Goal: Task Accomplishment & Management: Complete application form

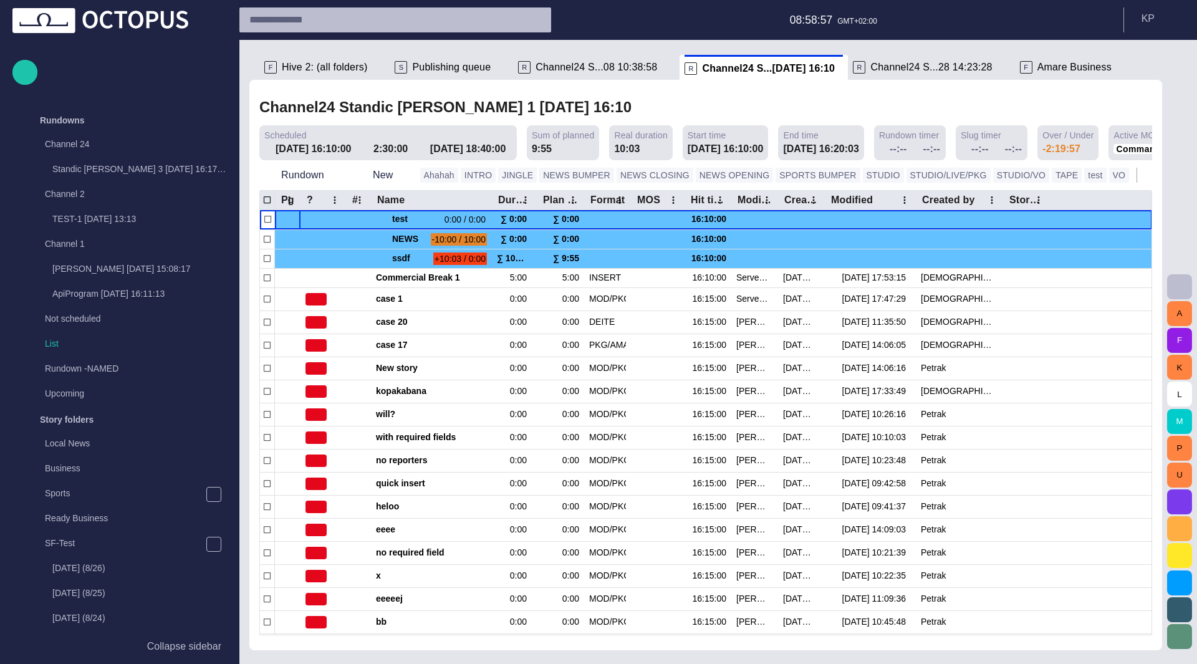
click at [1038, 63] on span "Amare Business" at bounding box center [1075, 67] width 74 height 12
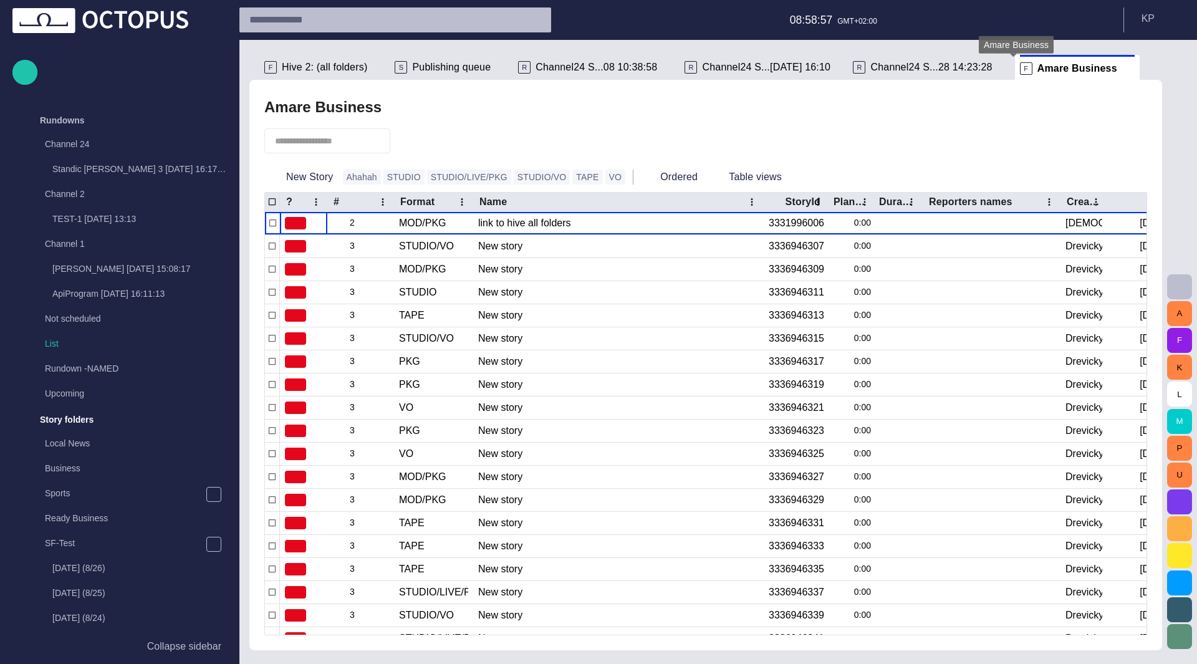
scroll to position [299, 0]
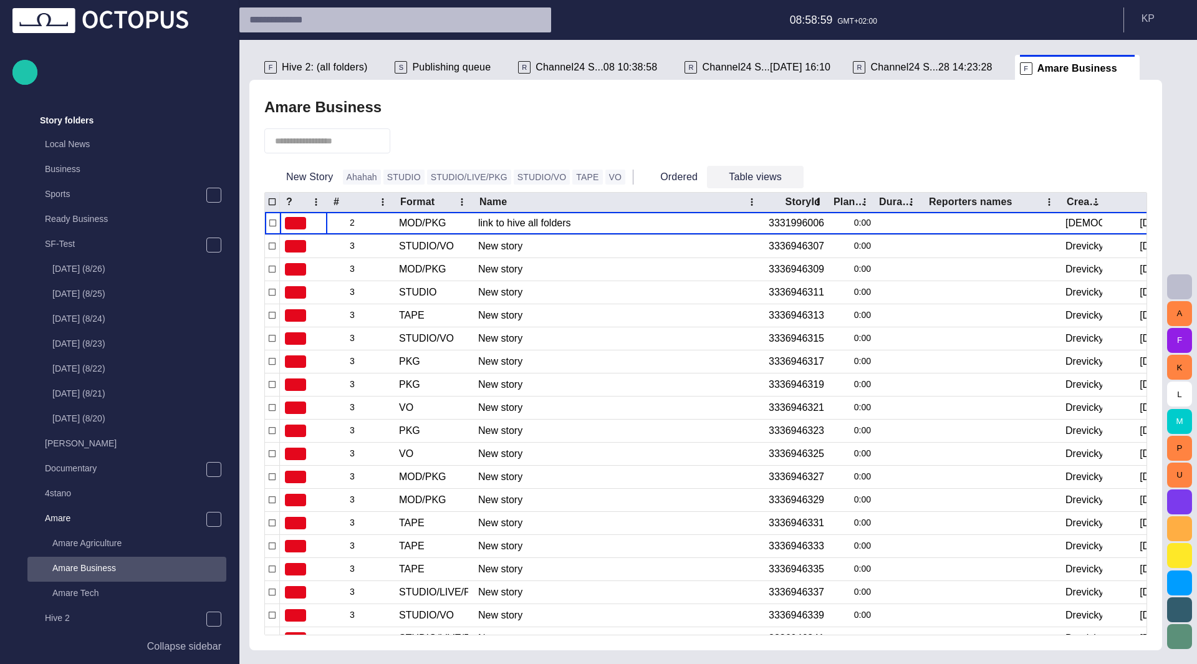
click at [787, 172] on span "button" at bounding box center [793, 177] width 12 height 12
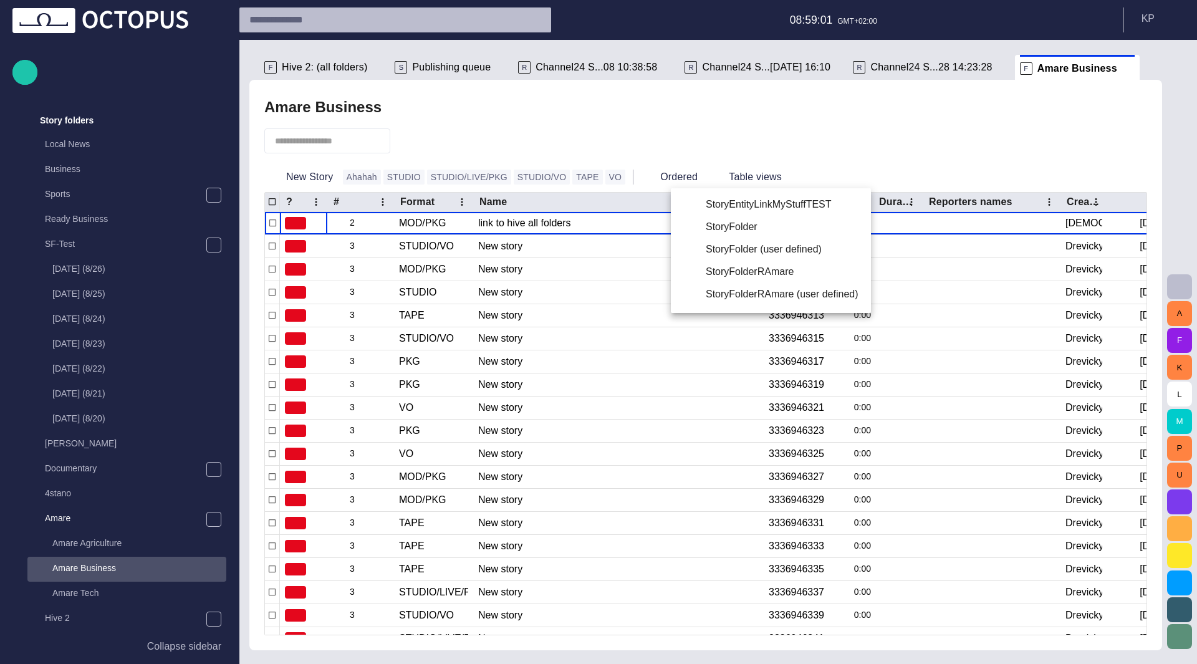
click at [982, 444] on div at bounding box center [598, 332] width 1197 height 664
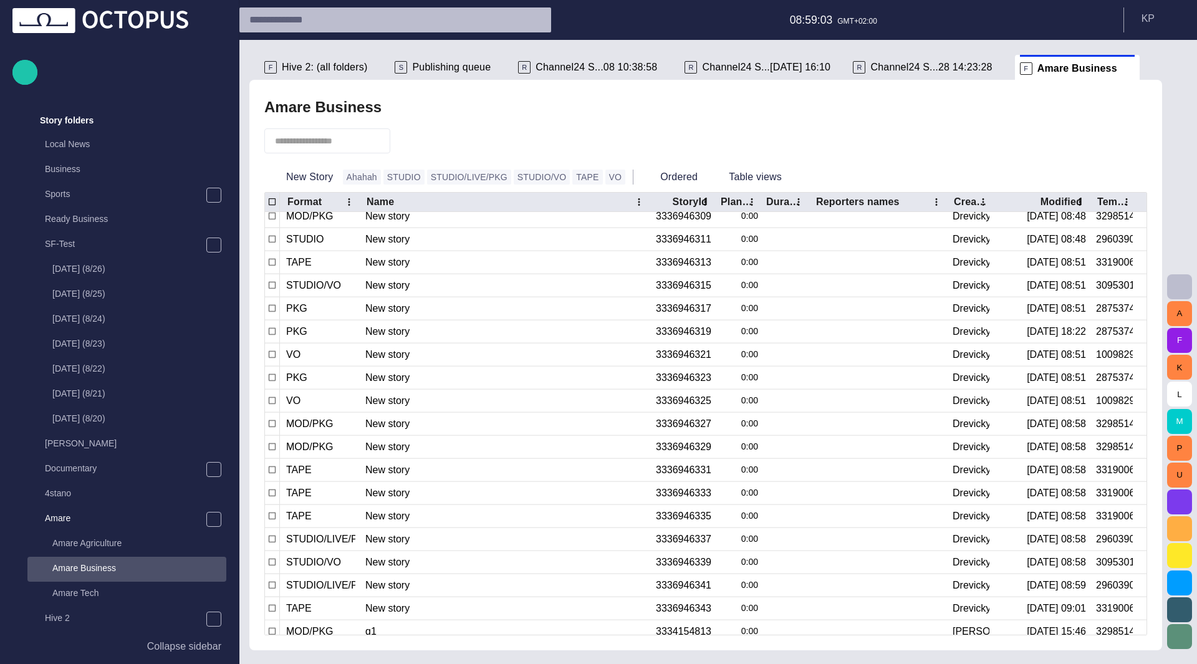
scroll to position [50, 0]
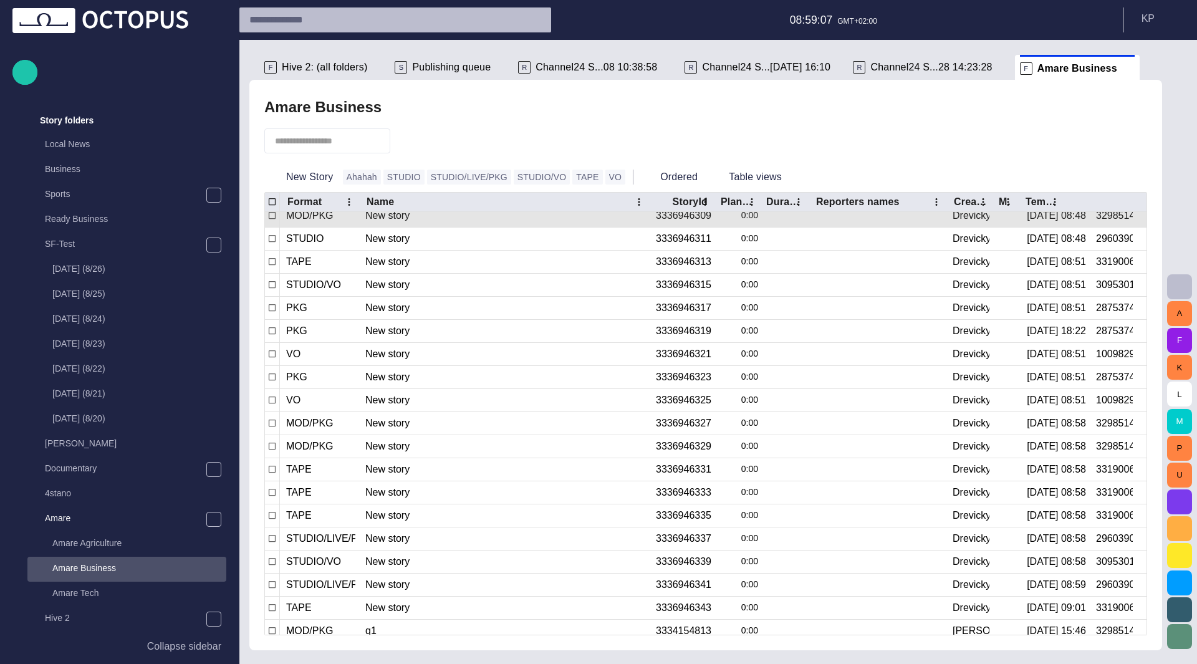
drag, startPoint x: 1091, startPoint y: 201, endPoint x: 957, endPoint y: 219, distance: 135.2
click at [957, 219] on div "? # Format Name StoryId Plan dur Duration Reporters names Created by Modified T…" at bounding box center [706, 414] width 882 height 442
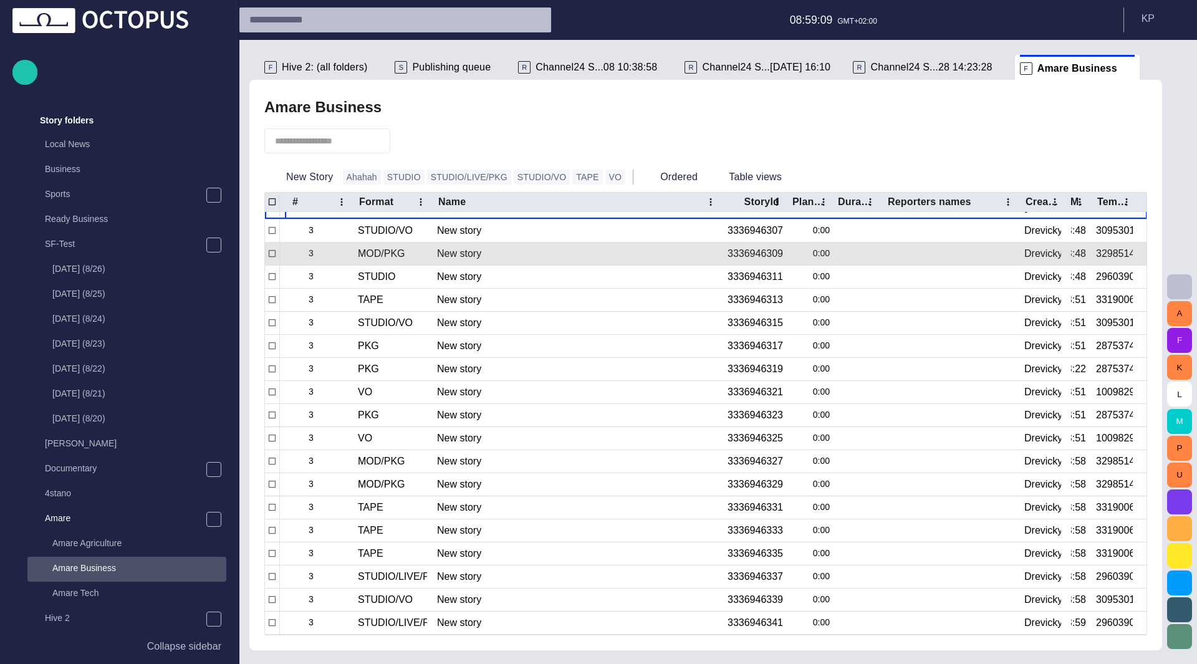
scroll to position [0, 0]
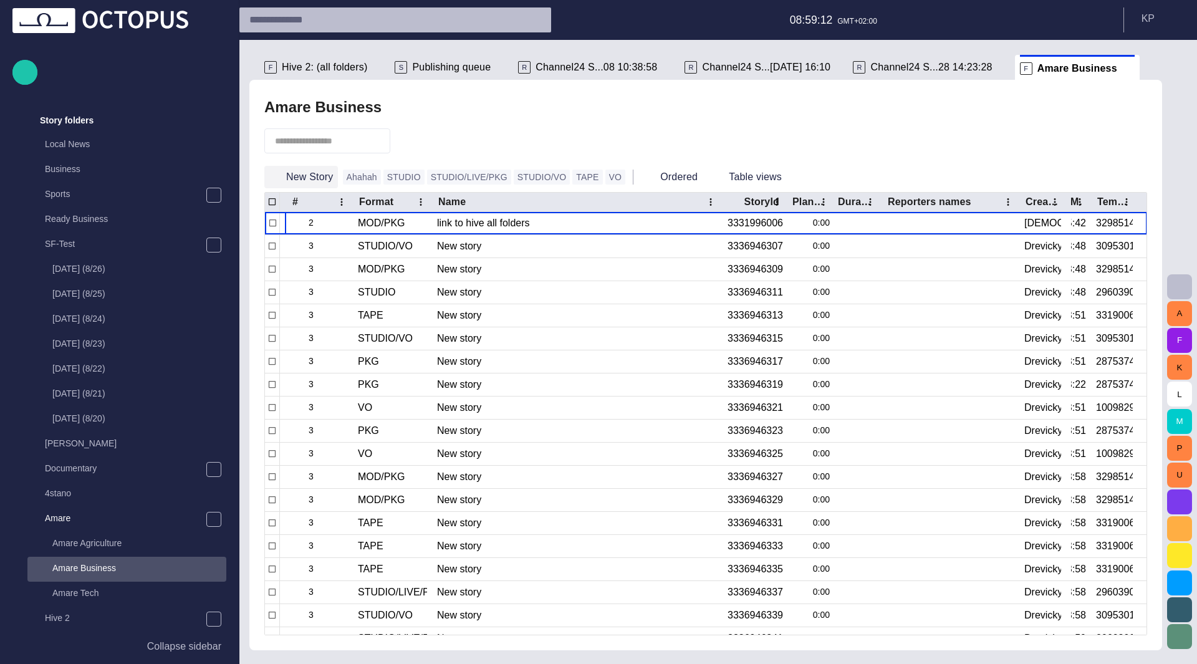
click at [297, 171] on button "New Story" at bounding box center [301, 177] width 74 height 22
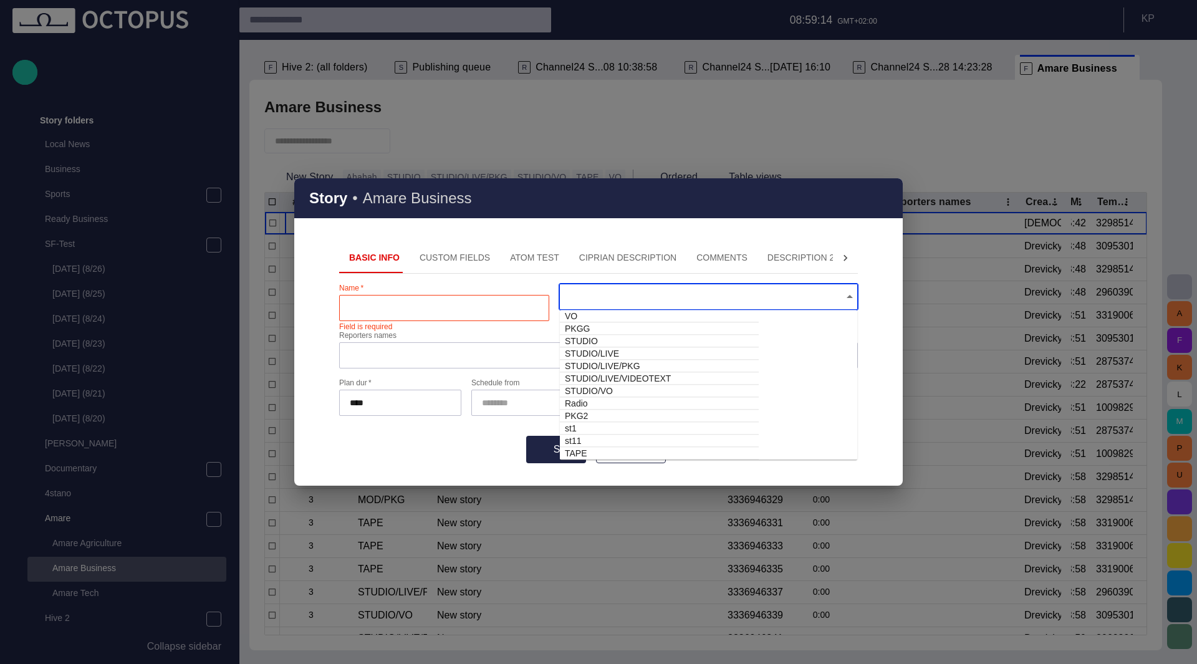
click at [605, 296] on input "text" at bounding box center [704, 297] width 269 height 12
click at [594, 336] on td "STUDIO" at bounding box center [659, 341] width 199 height 12
type input "******"
click at [357, 301] on div at bounding box center [444, 308] width 210 height 26
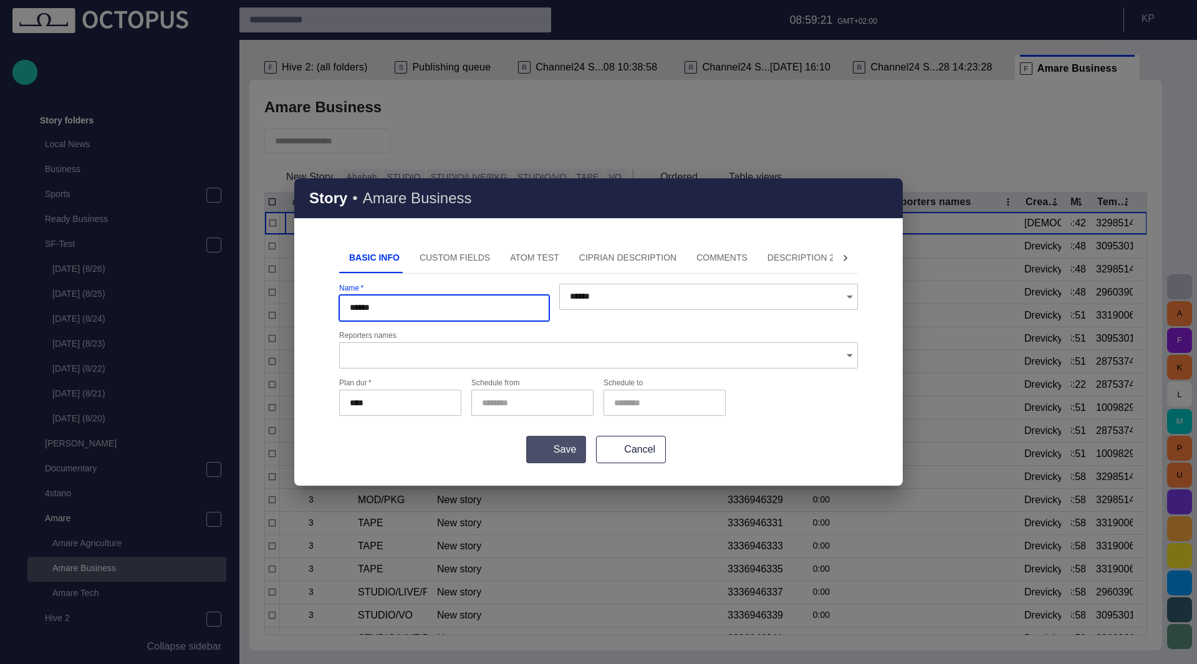
type input "******"
click at [558, 455] on button "Save" at bounding box center [556, 449] width 60 height 27
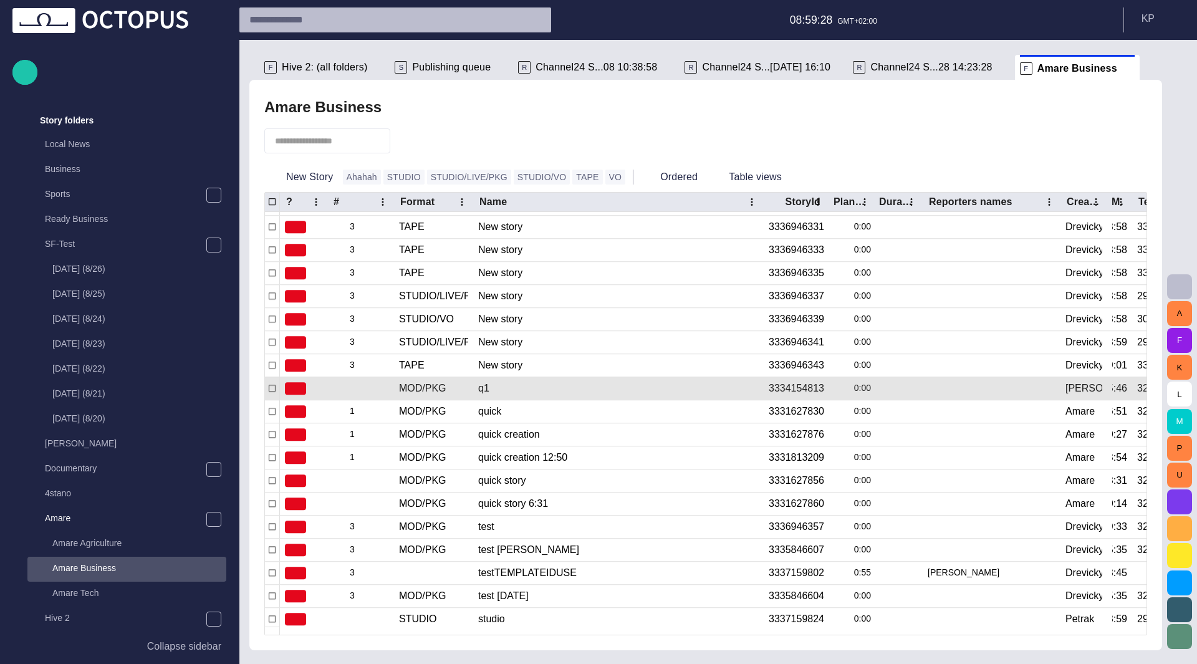
scroll to position [266, 0]
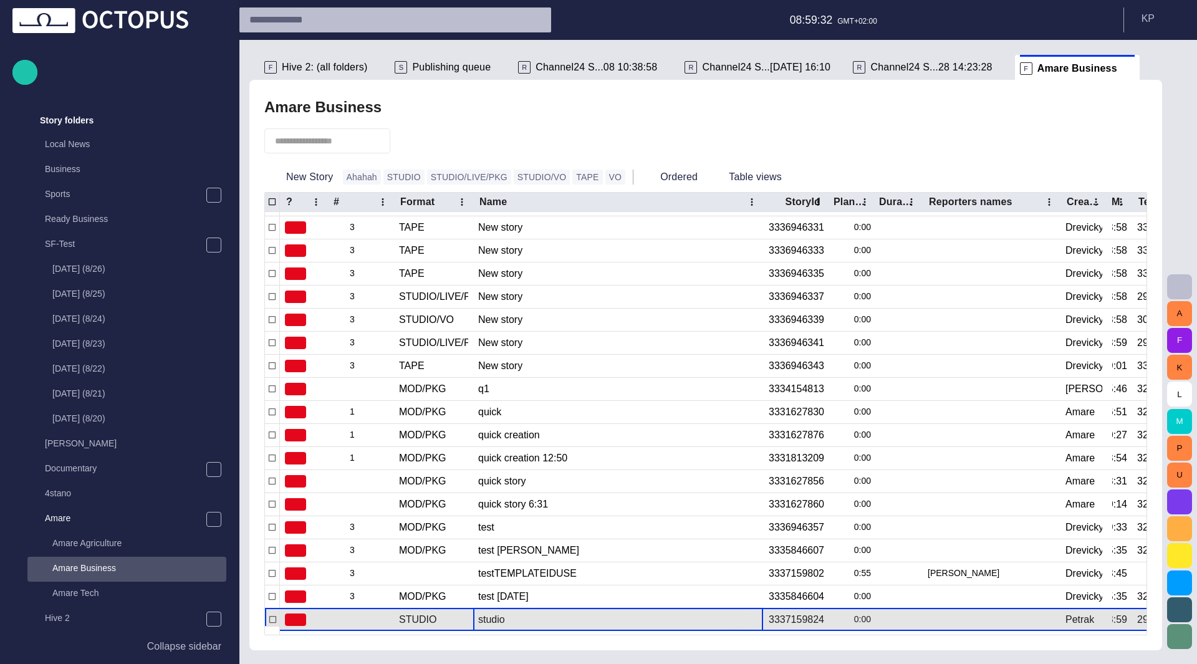
click at [554, 618] on div "studio" at bounding box center [618, 620] width 280 height 22
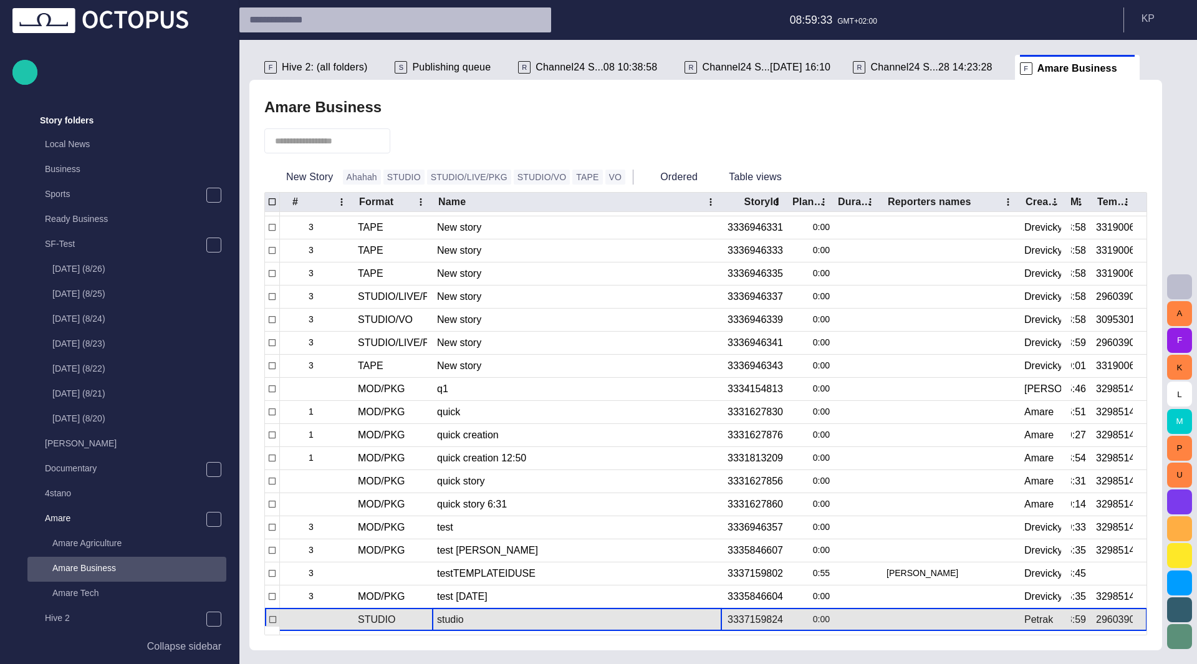
scroll to position [0, 41]
click at [1106, 615] on div "2960390588" at bounding box center [1114, 620] width 37 height 14
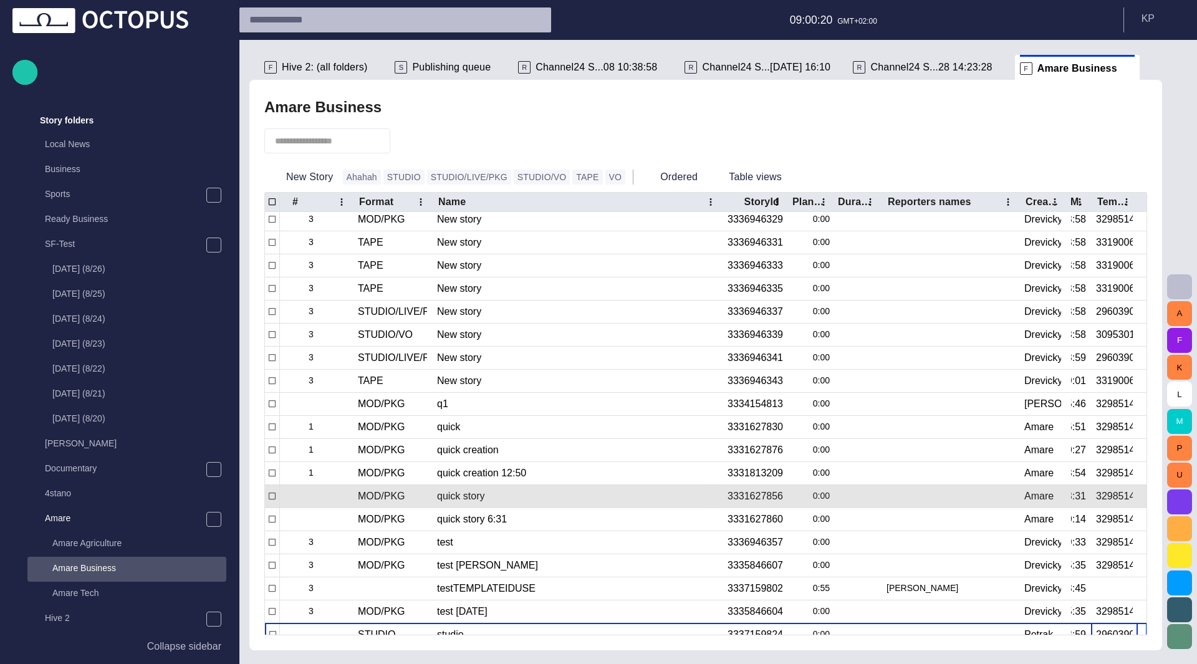
scroll to position [266, 0]
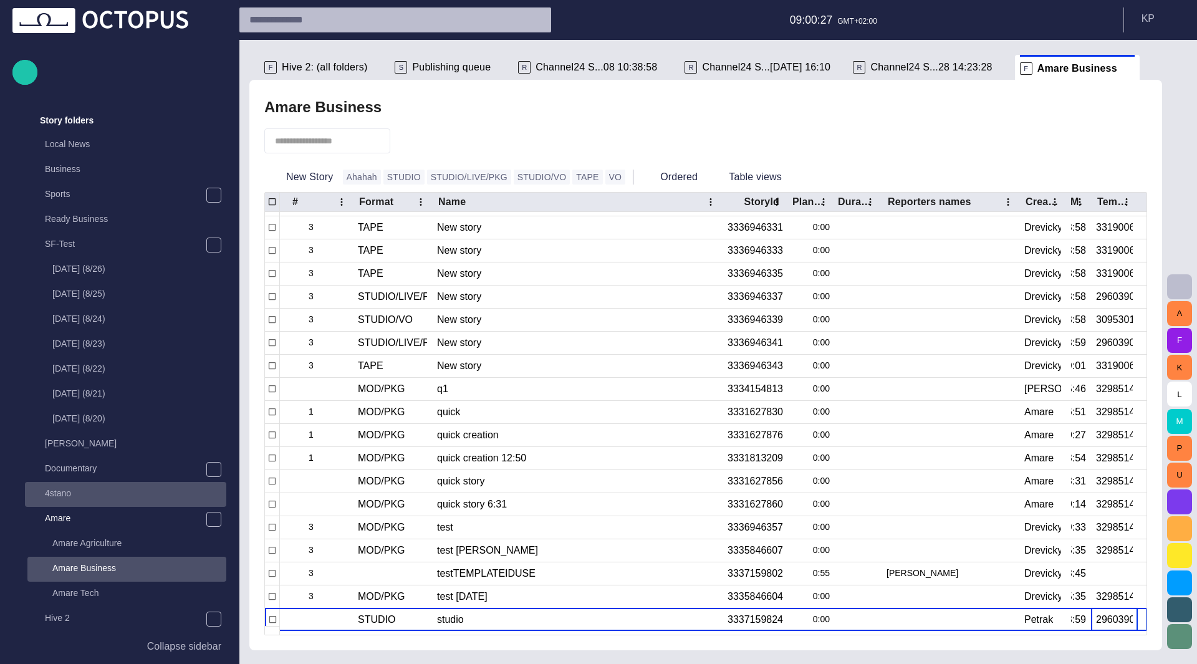
click at [120, 491] on p "4stano" at bounding box center [135, 493] width 181 height 12
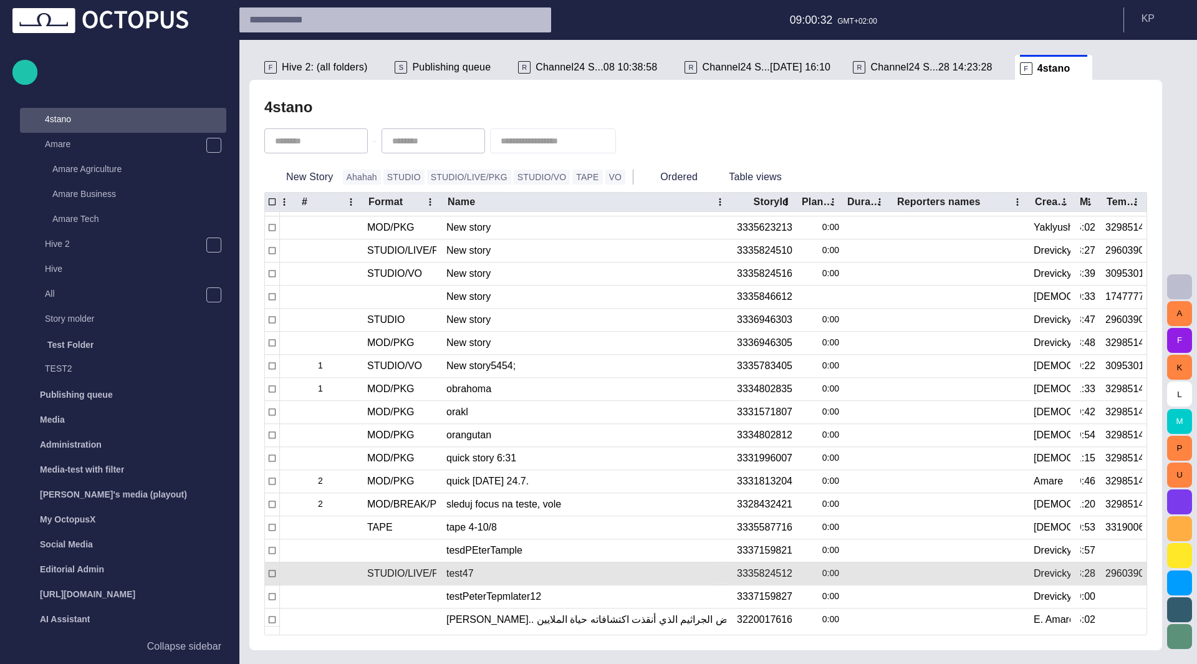
scroll to position [0, 41]
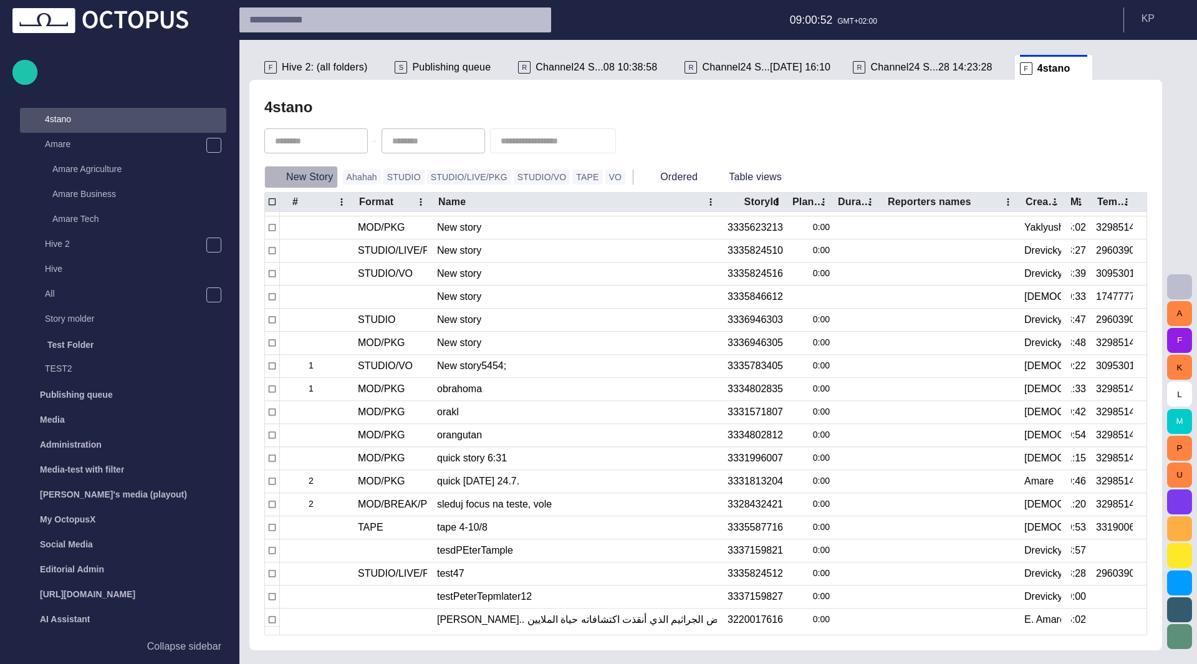
click at [304, 176] on button "New Story" at bounding box center [301, 177] width 74 height 22
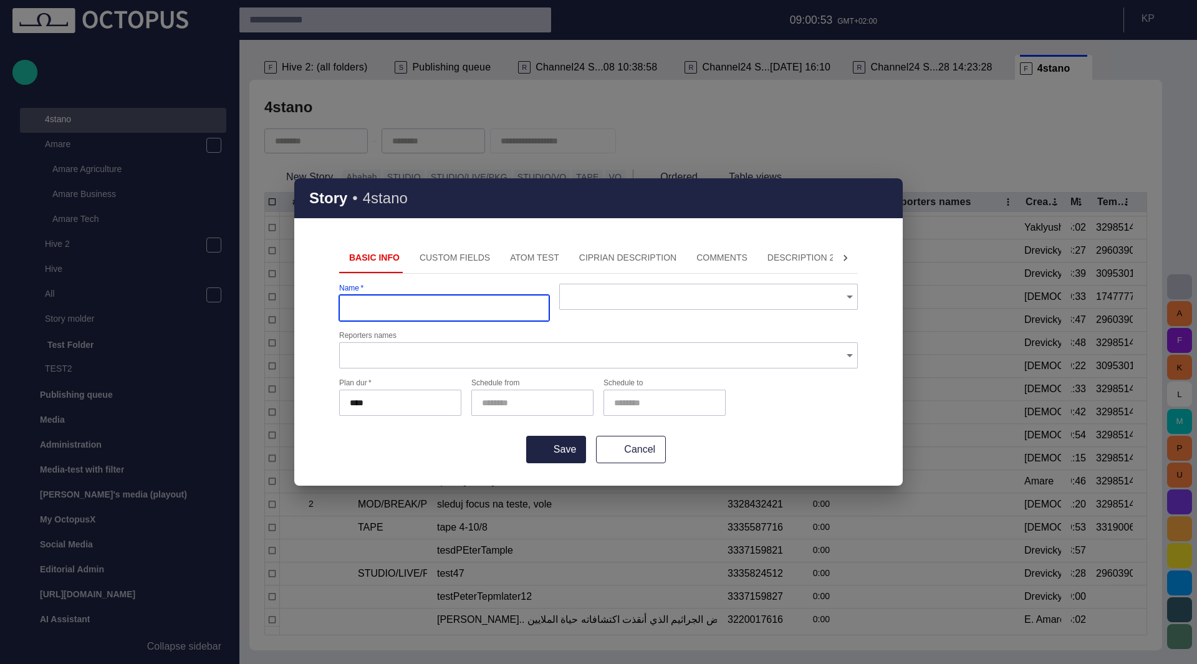
click at [672, 289] on div at bounding box center [708, 297] width 299 height 26
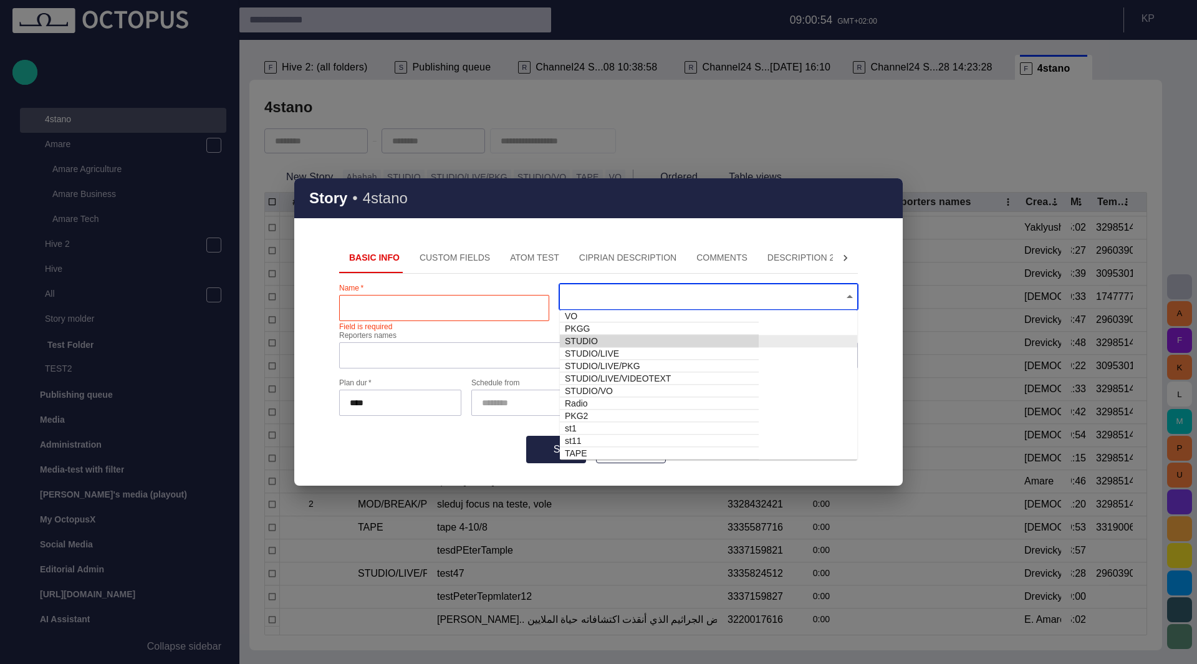
click at [676, 346] on td "STUDIO" at bounding box center [659, 341] width 199 height 12
type input "******"
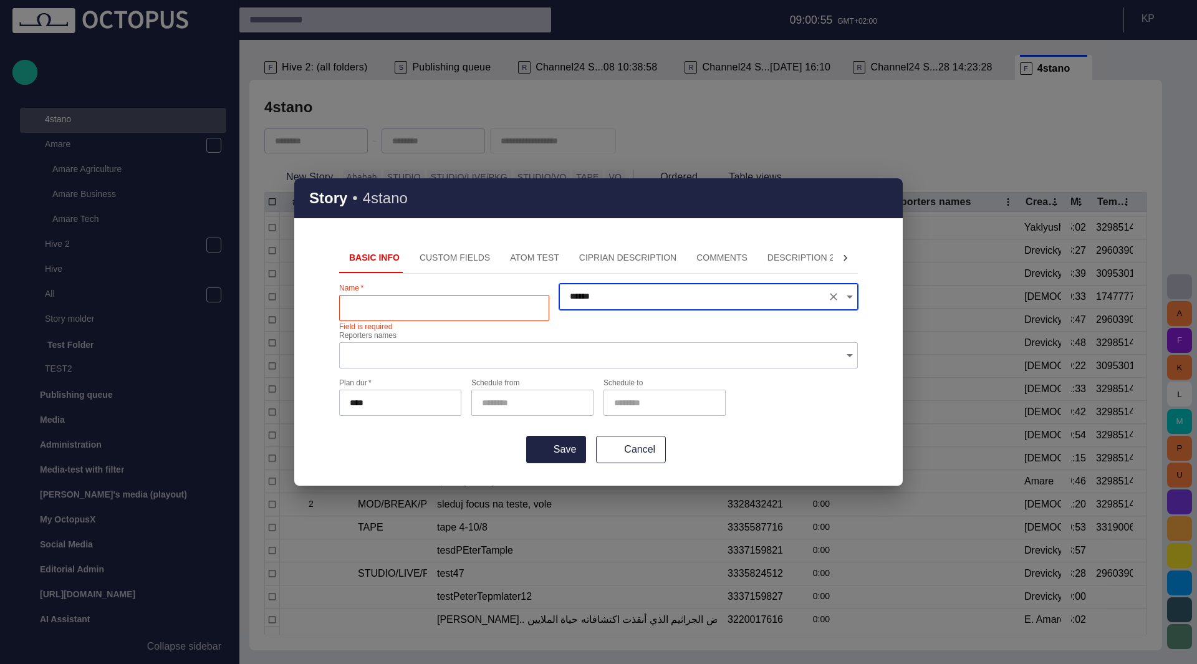
click at [415, 318] on div at bounding box center [444, 308] width 210 height 26
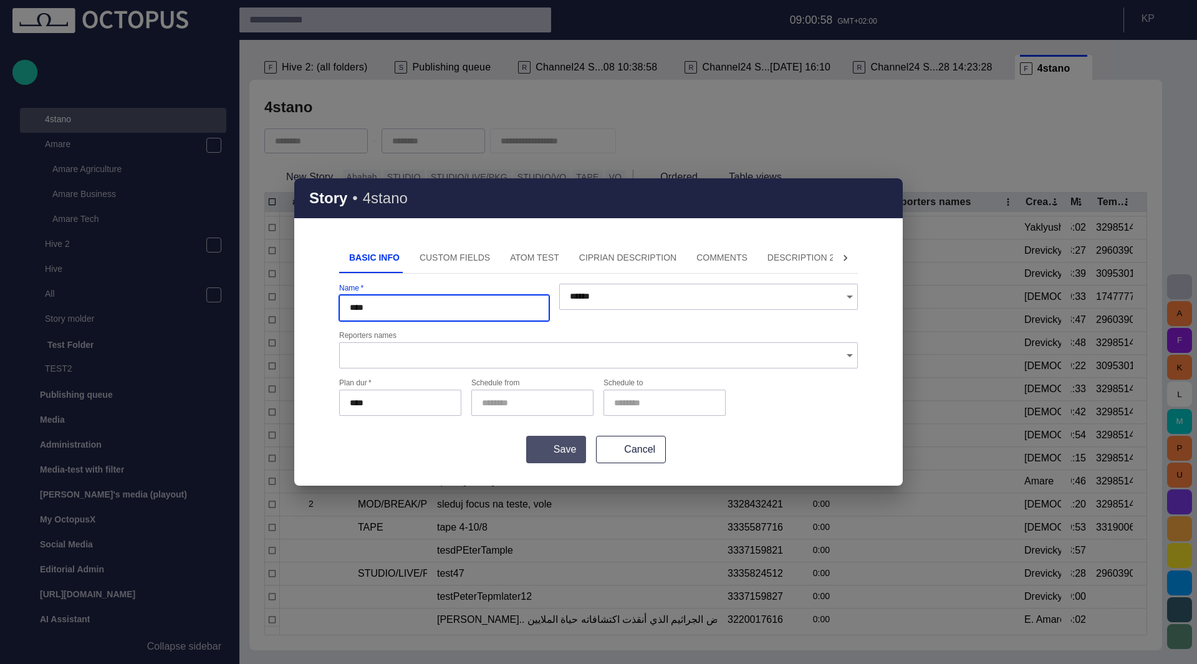
type input "****"
click at [565, 454] on button "Save" at bounding box center [556, 449] width 60 height 27
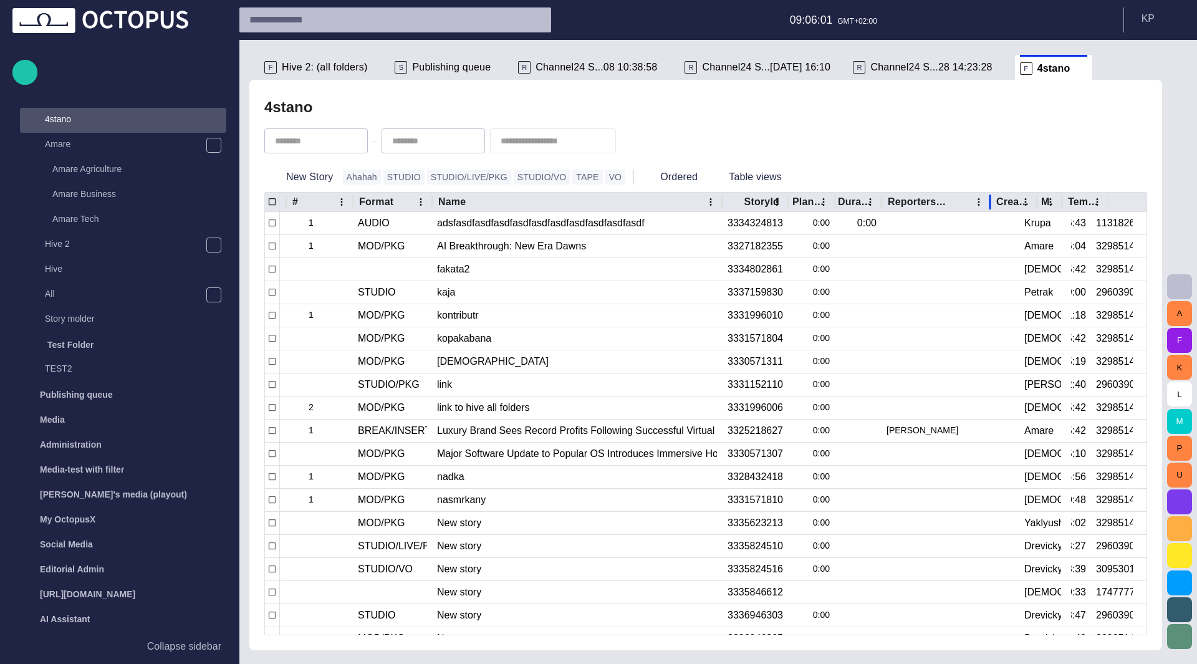
drag, startPoint x: 1020, startPoint y: 203, endPoint x: 991, endPoint y: 196, distance: 29.4
click at [991, 196] on div at bounding box center [990, 202] width 6 height 19
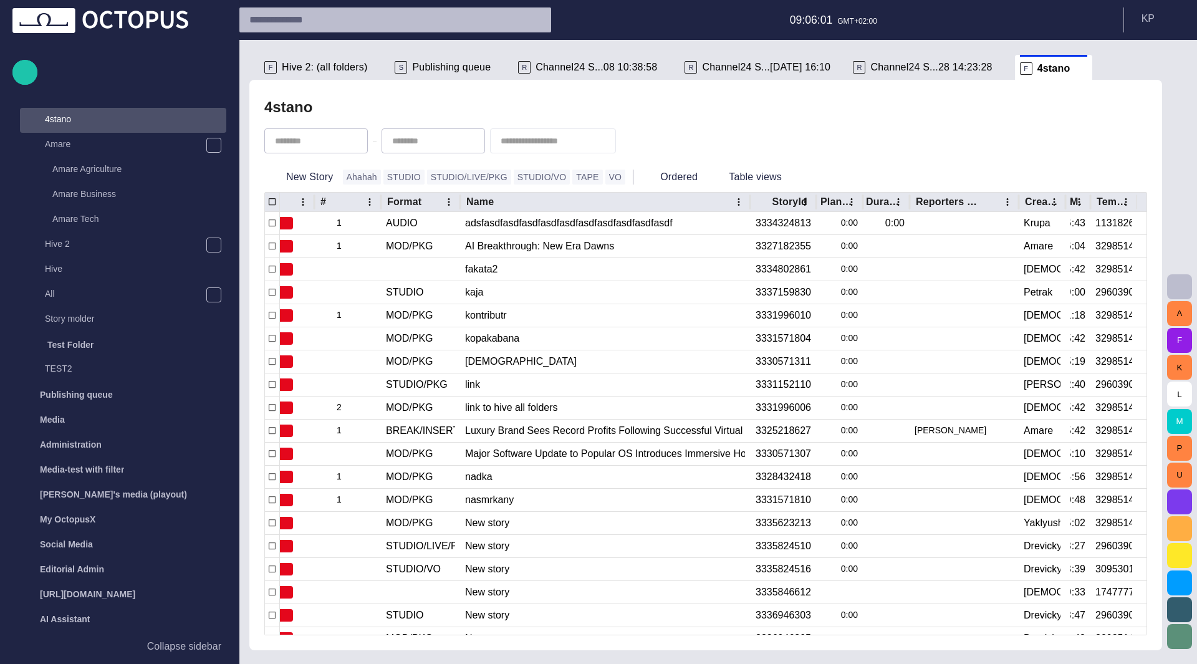
scroll to position [0, 12]
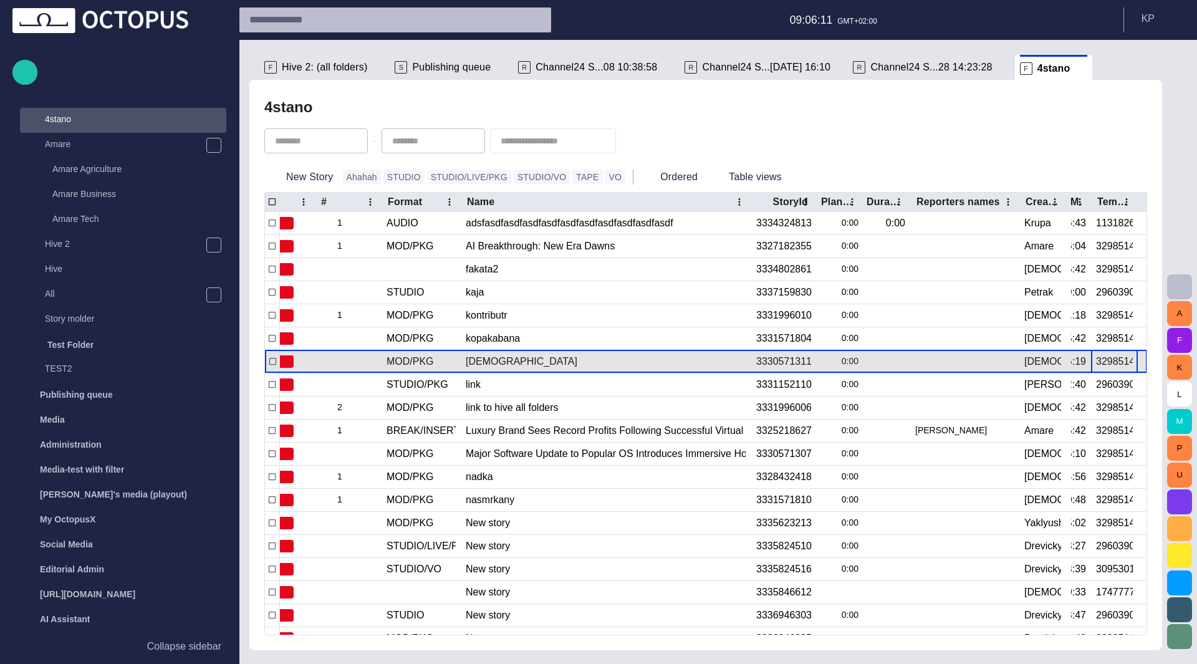
click at [1111, 360] on div "3298514337" at bounding box center [1114, 362] width 37 height 14
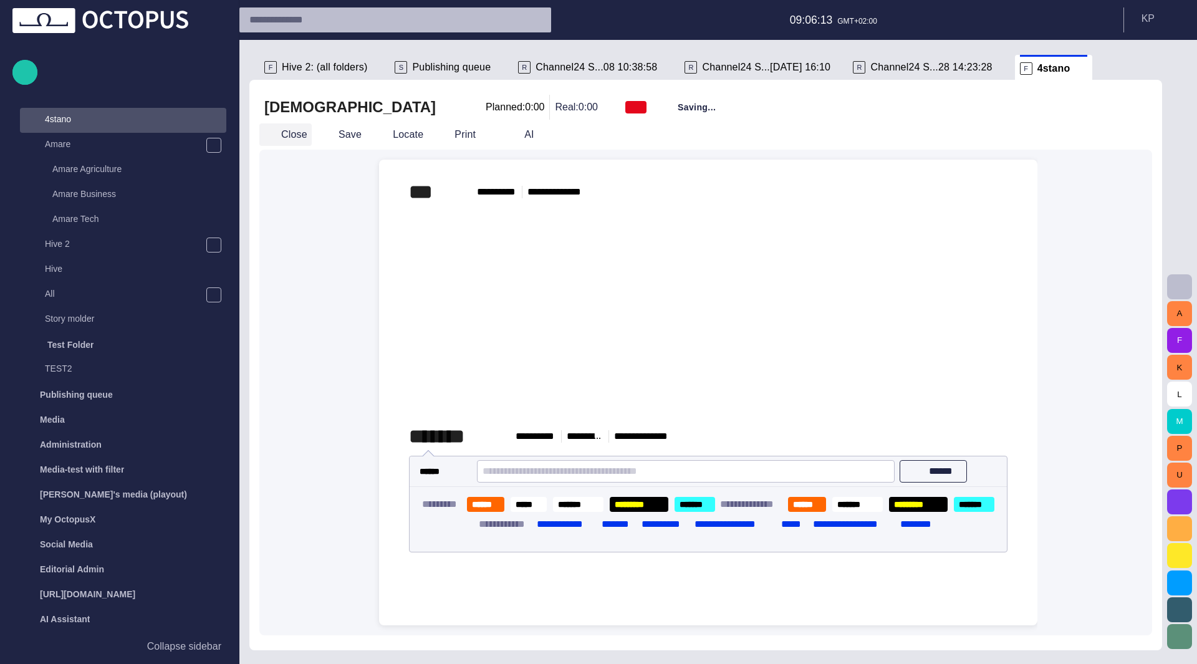
click at [291, 142] on button "Close" at bounding box center [285, 134] width 52 height 22
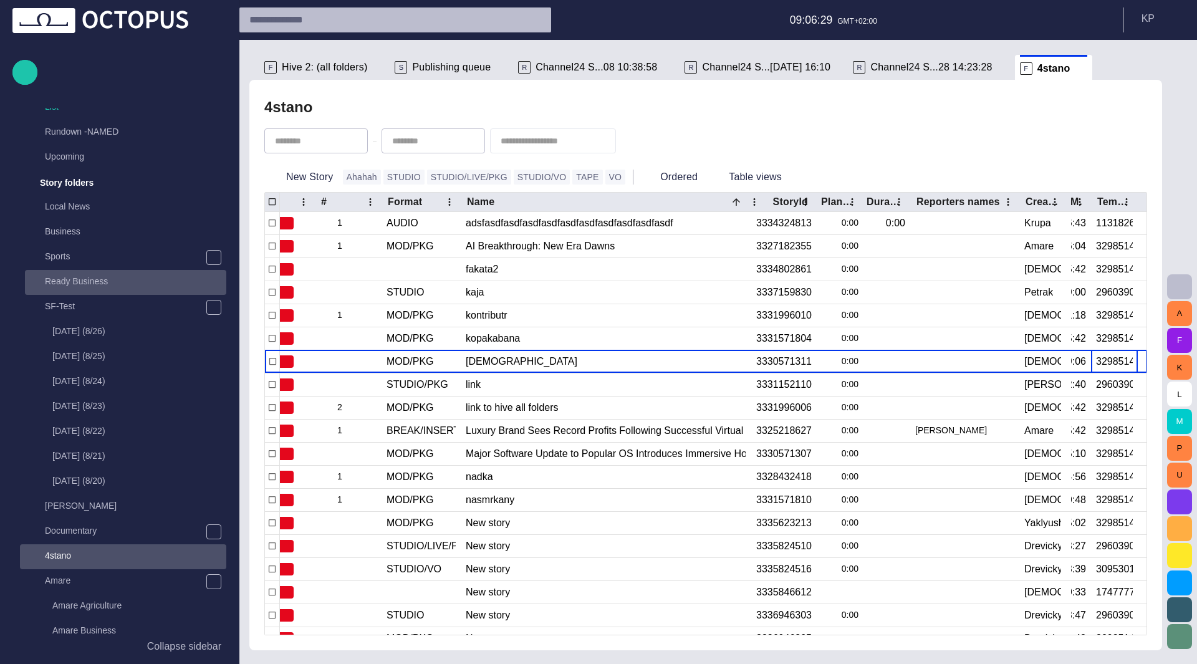
scroll to position [0, 0]
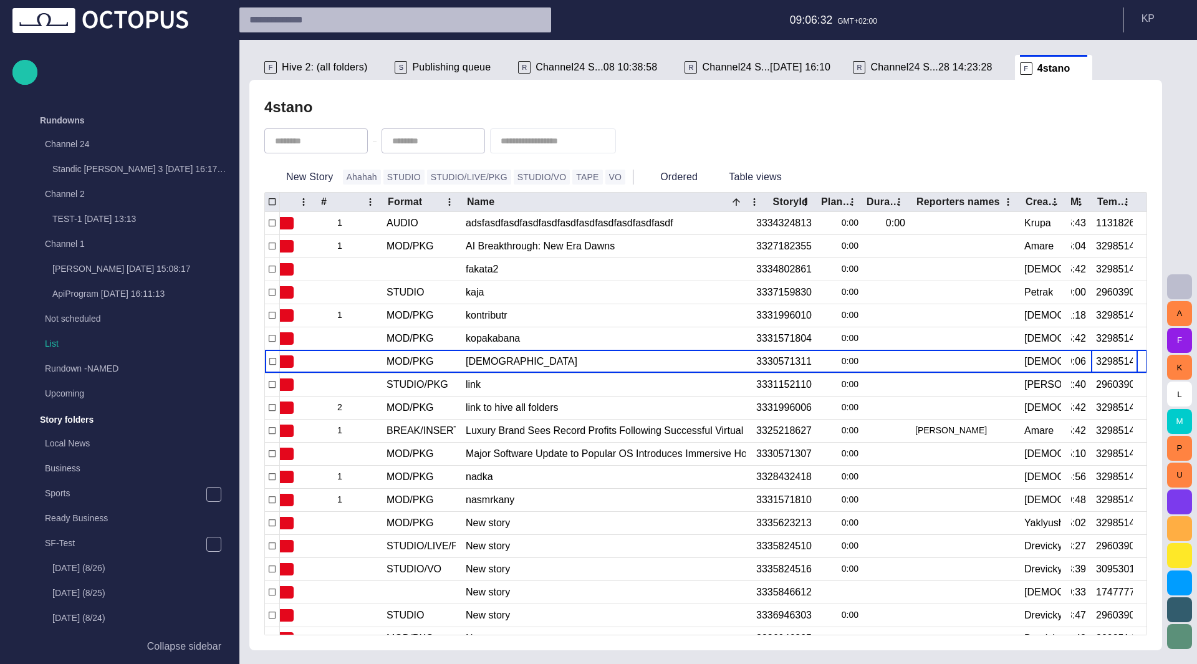
click at [592, 61] on span "Channel24 S...08 10:38:58" at bounding box center [597, 67] width 122 height 12
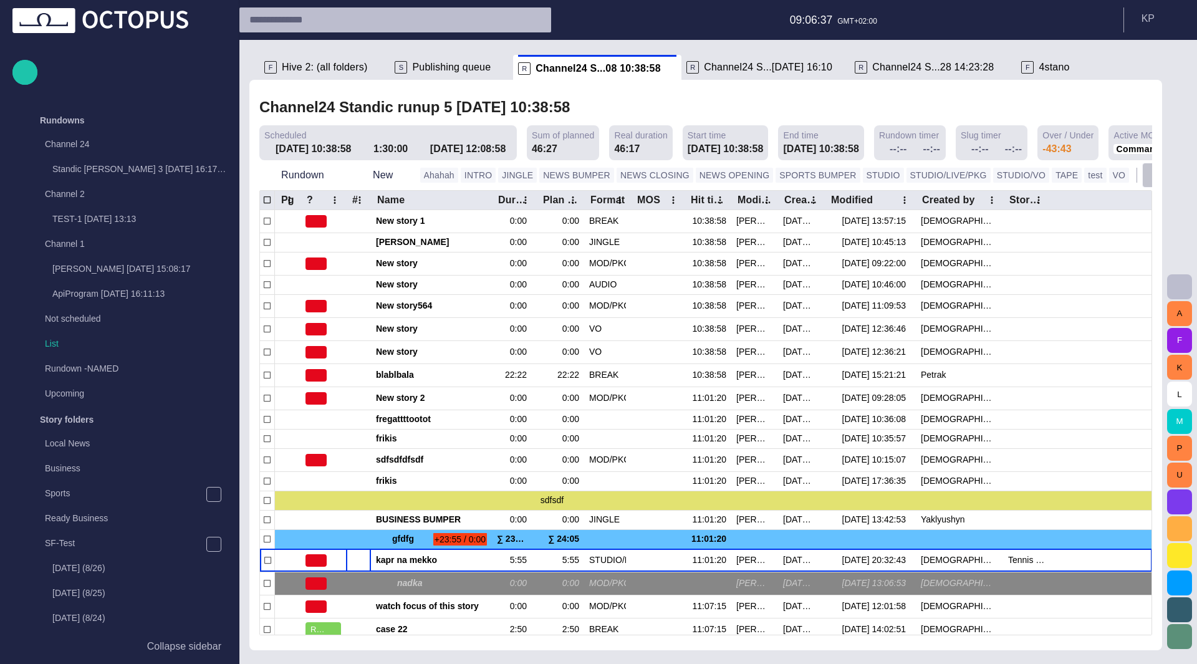
click at [1149, 173] on span "button" at bounding box center [1155, 175] width 12 height 12
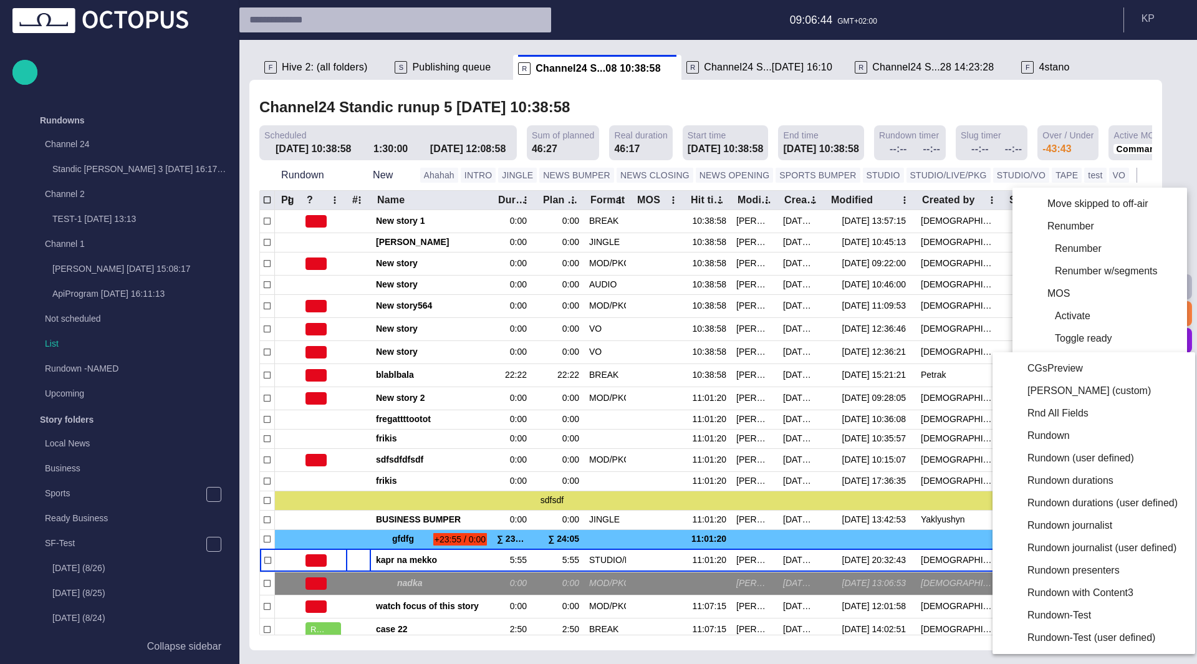
click at [1070, 415] on li "Rnd All Fields" at bounding box center [1092, 413] width 198 height 22
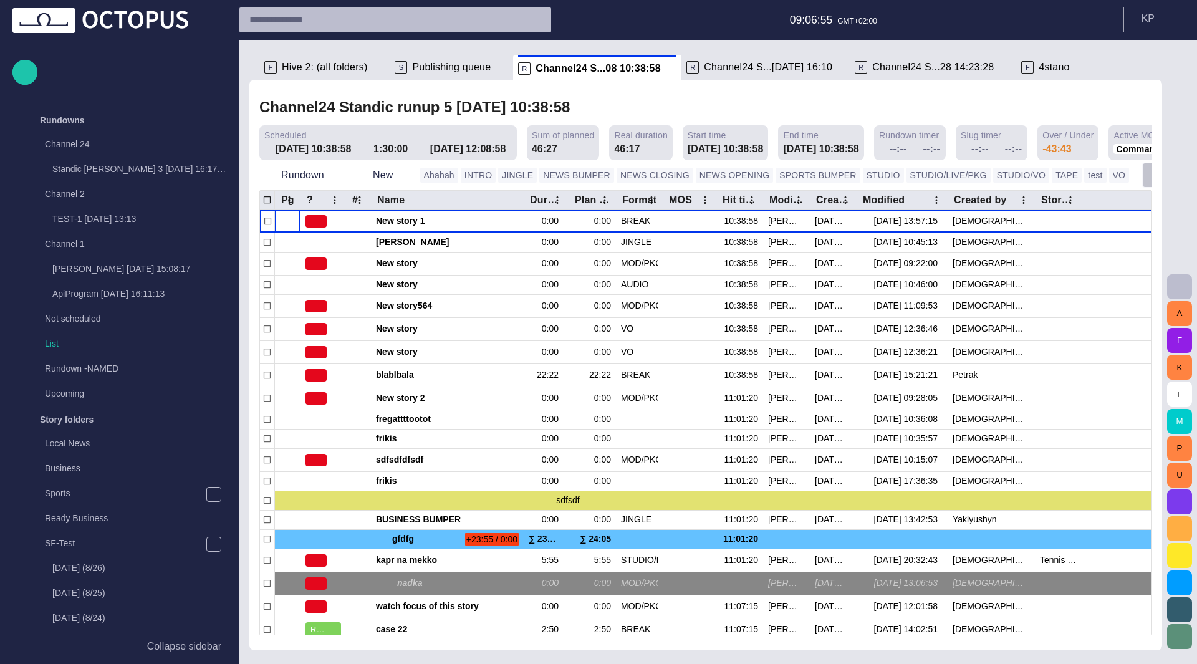
click at [1149, 176] on span "button" at bounding box center [1155, 175] width 12 height 12
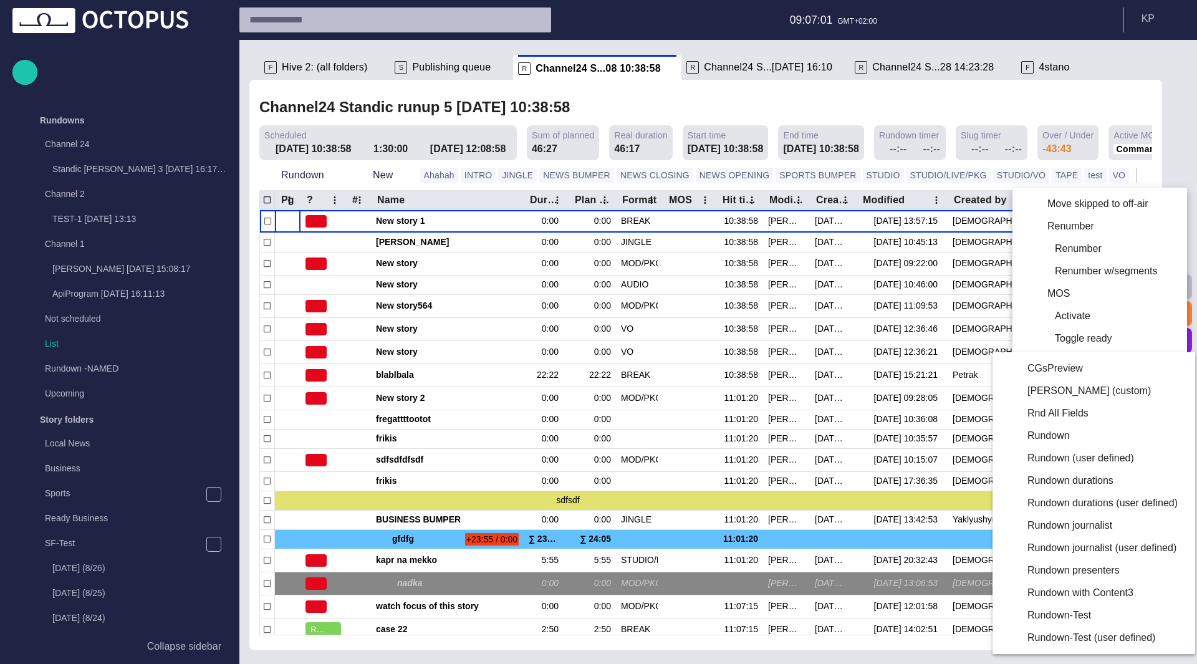
click at [1075, 482] on li "Rundown durations" at bounding box center [1092, 481] width 198 height 22
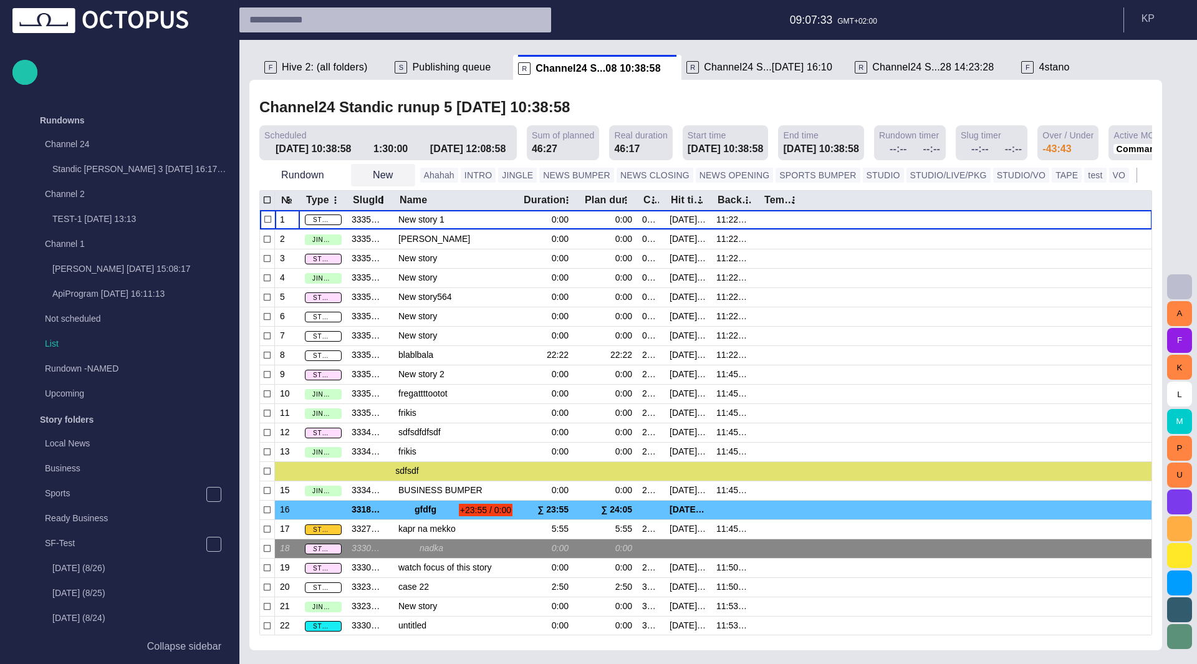
click at [398, 175] on span "button" at bounding box center [404, 175] width 12 height 12
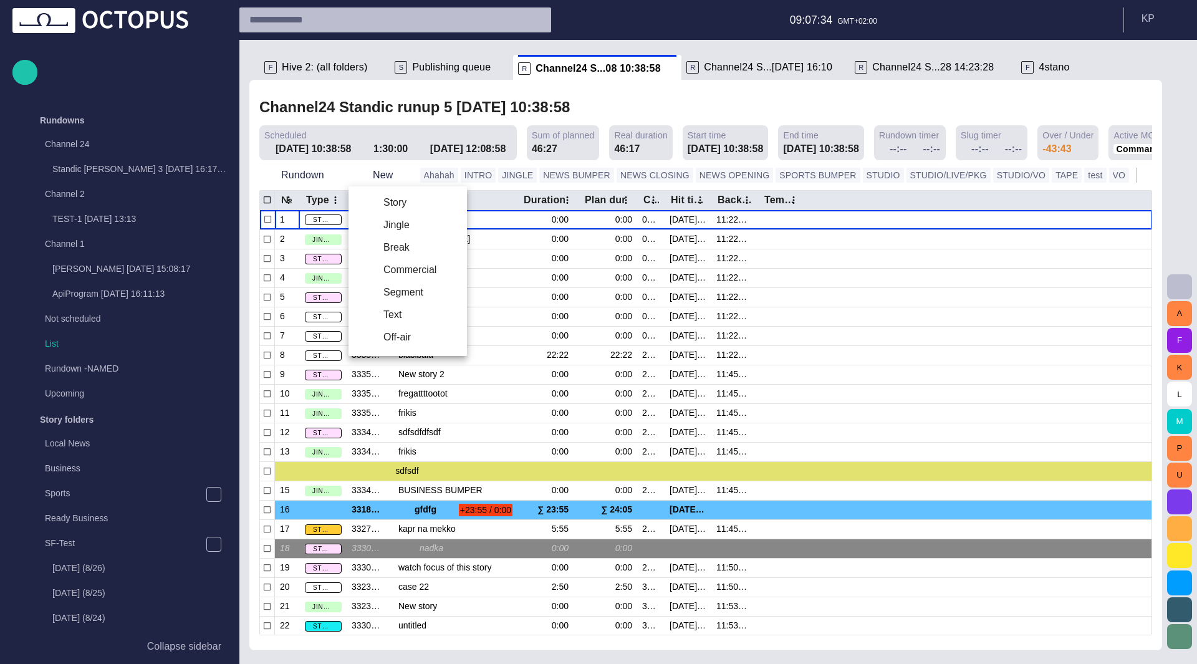
click at [405, 201] on li "Story" at bounding box center [408, 202] width 118 height 22
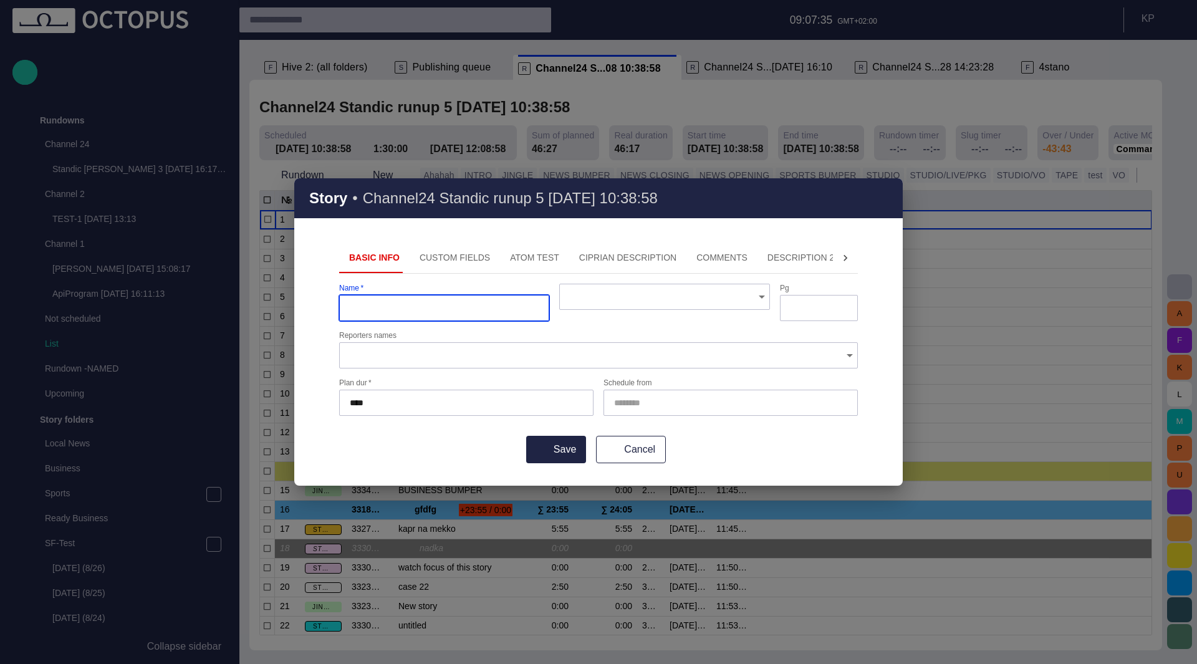
click at [710, 308] on div at bounding box center [664, 297] width 210 height 26
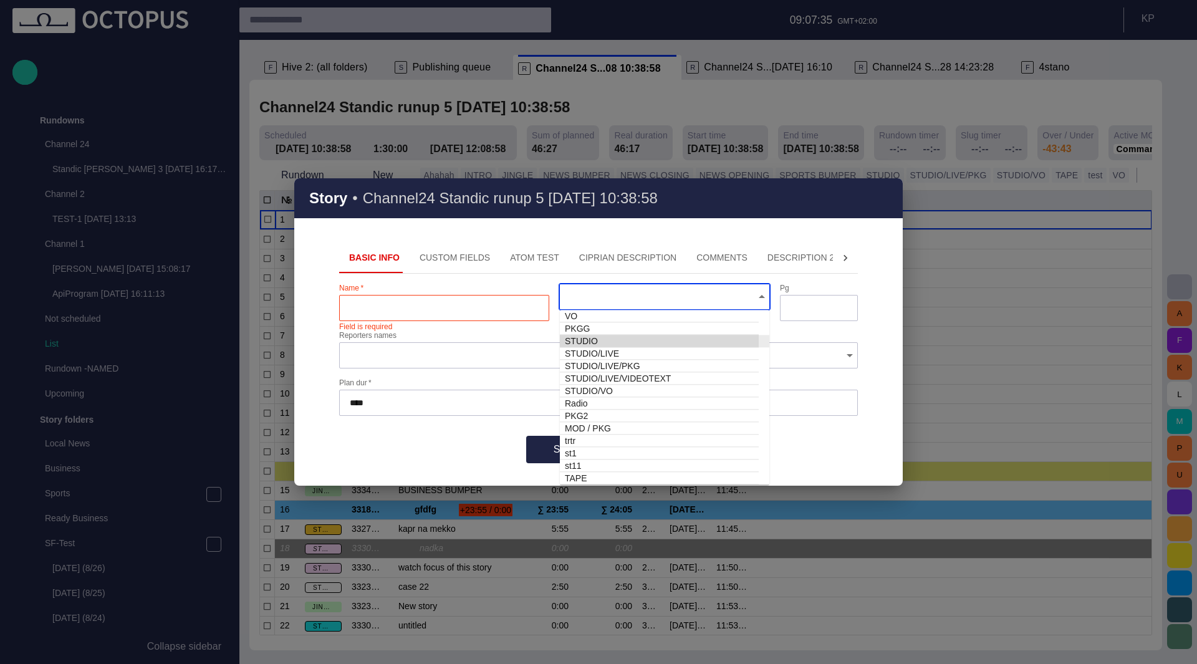
click at [682, 346] on td "STUDIO" at bounding box center [659, 341] width 199 height 12
type input "******"
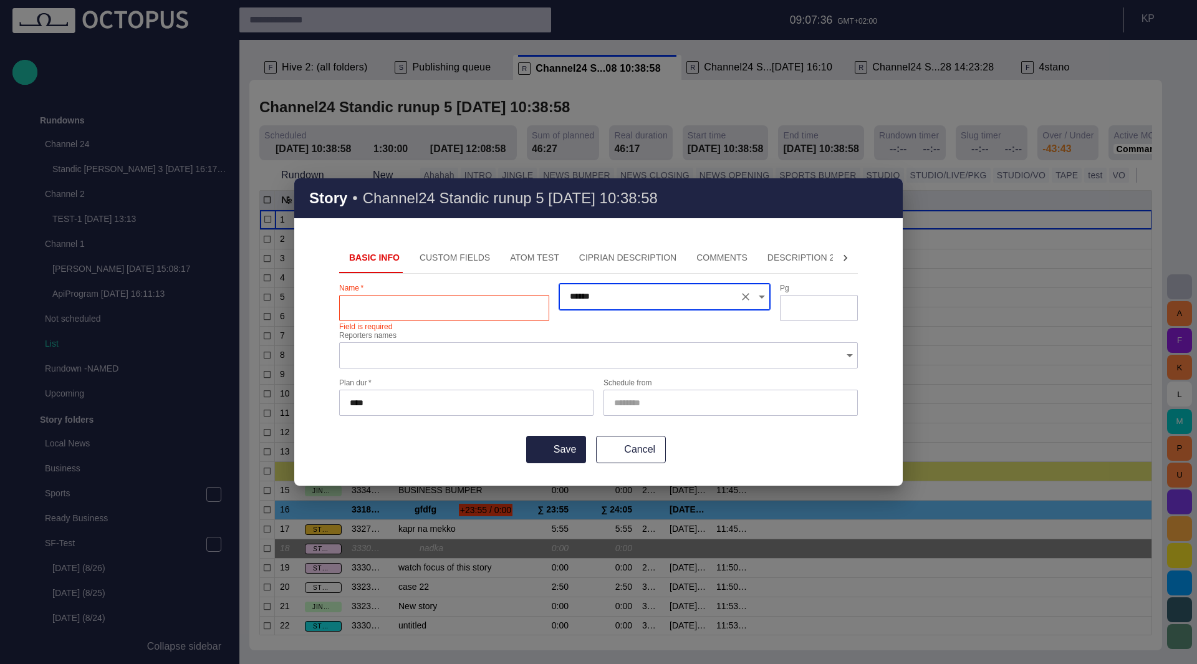
click at [375, 311] on input "Name   *" at bounding box center [444, 308] width 189 height 12
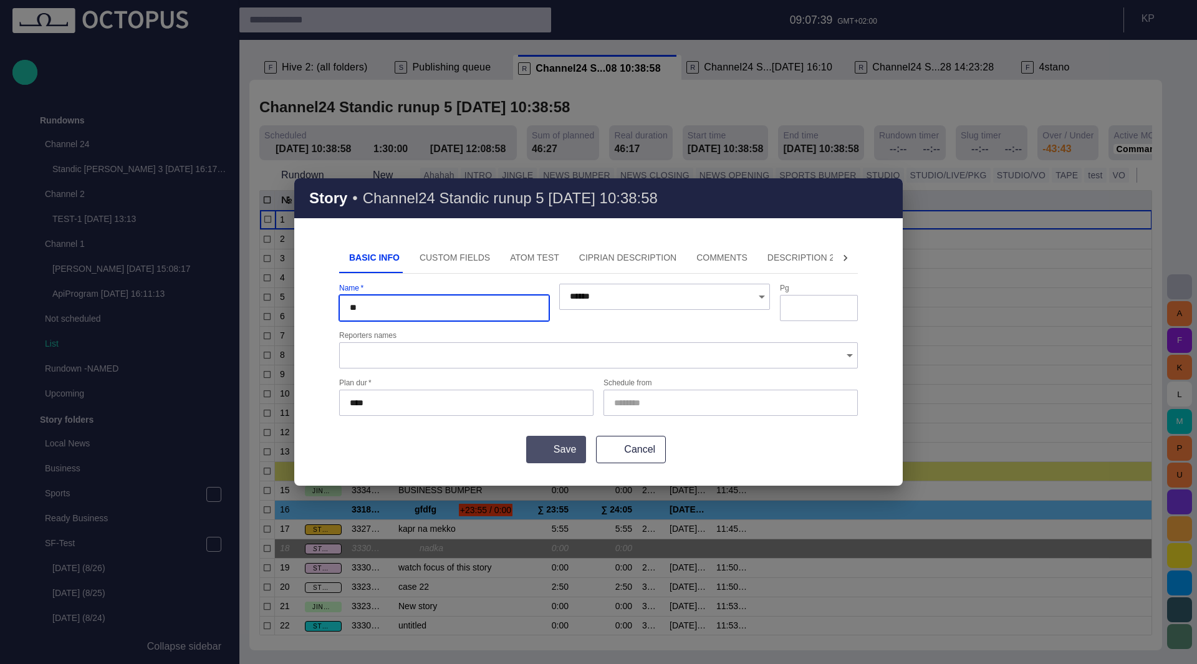
type input "**"
click at [548, 441] on button "Save" at bounding box center [556, 449] width 60 height 27
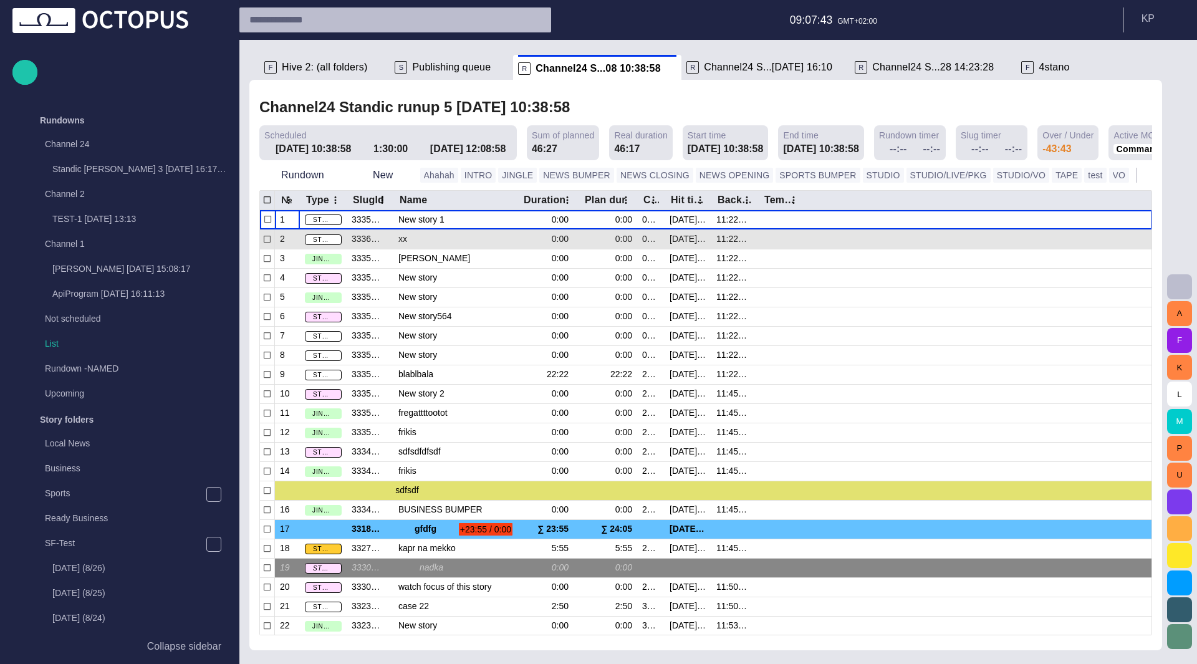
click at [808, 243] on div at bounding box center [974, 238] width 338 height 19
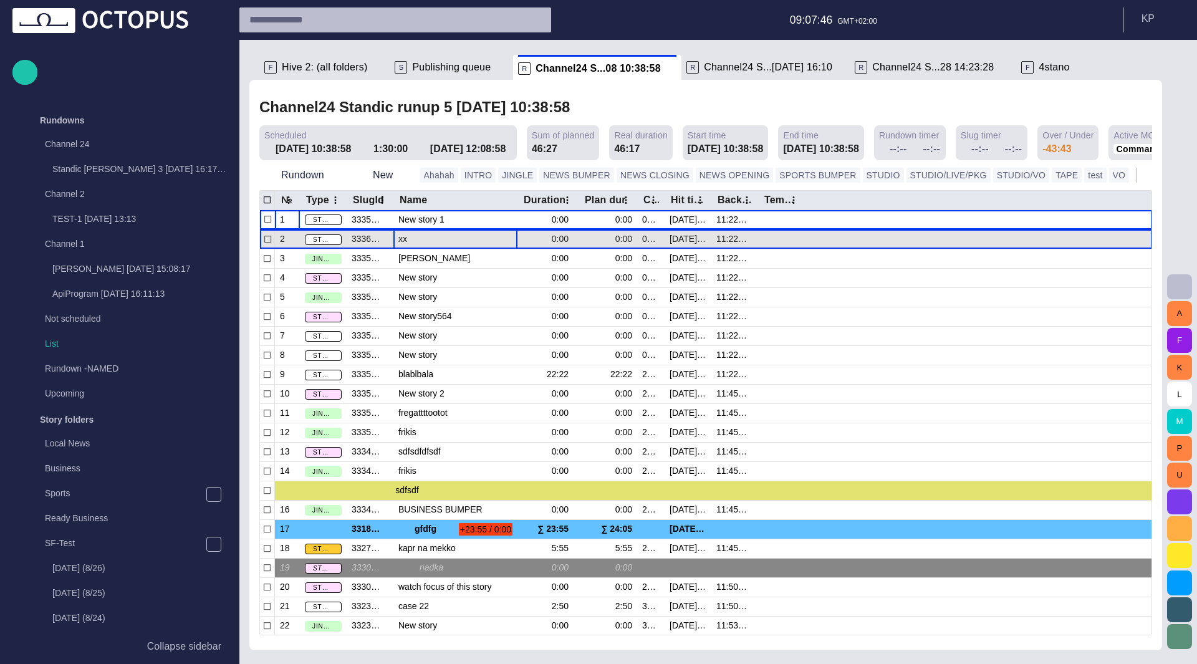
click at [418, 239] on span "xx" at bounding box center [455, 239] width 114 height 12
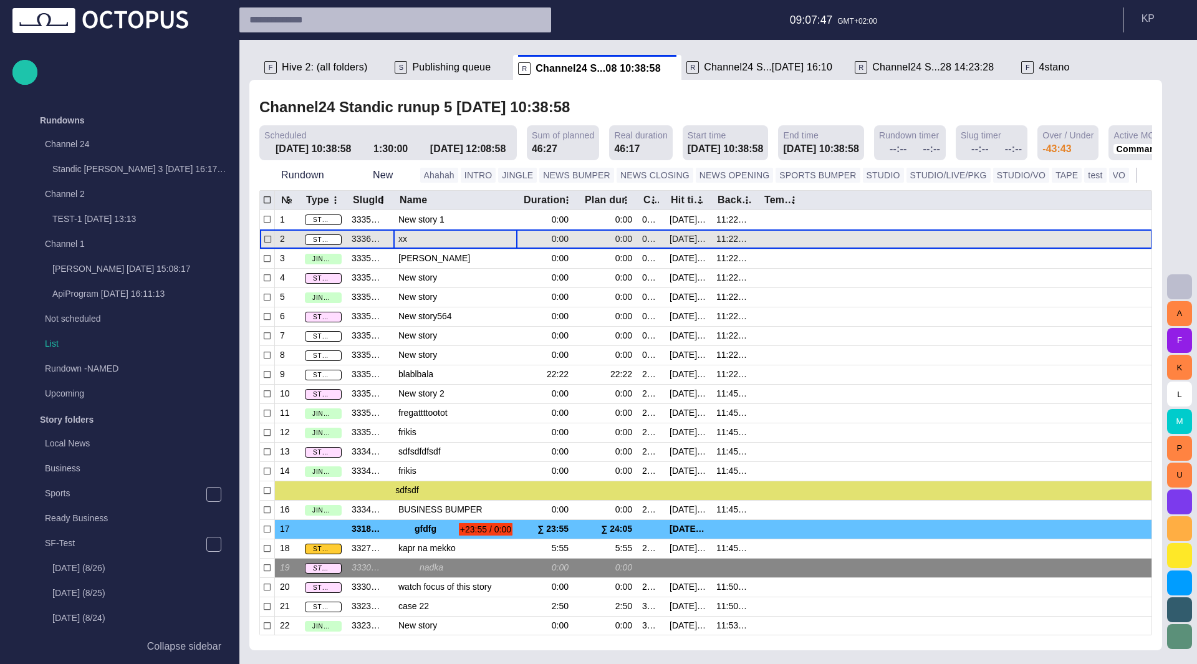
click at [835, 233] on div at bounding box center [974, 238] width 338 height 19
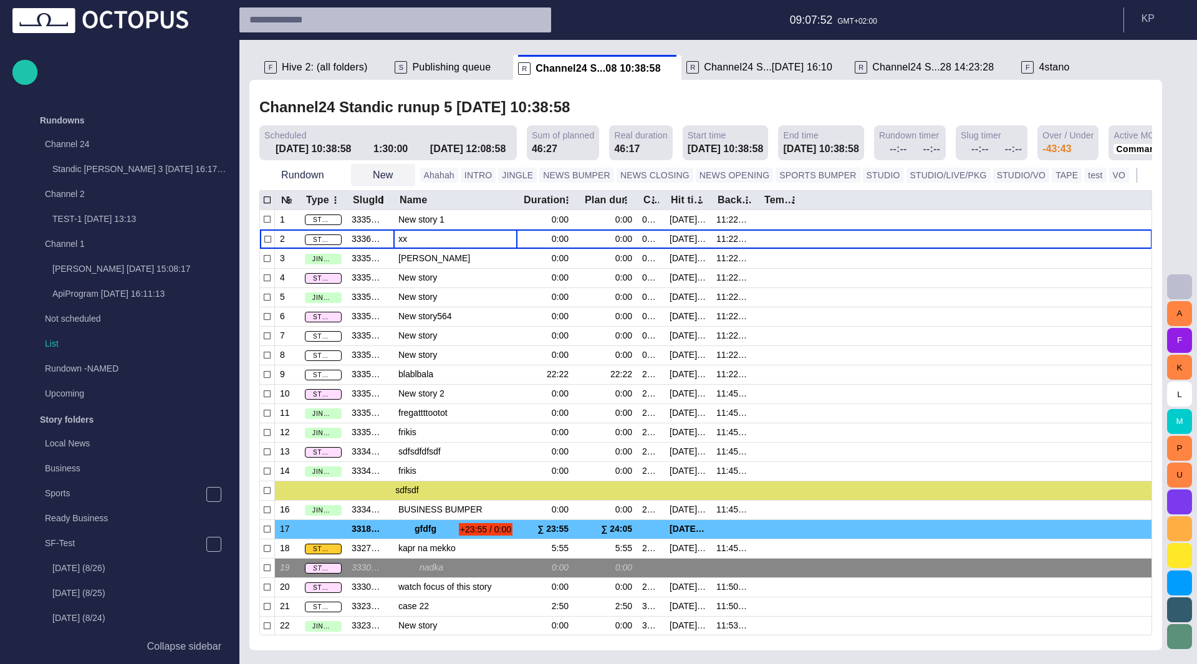
click at [403, 171] on span "button" at bounding box center [404, 175] width 12 height 12
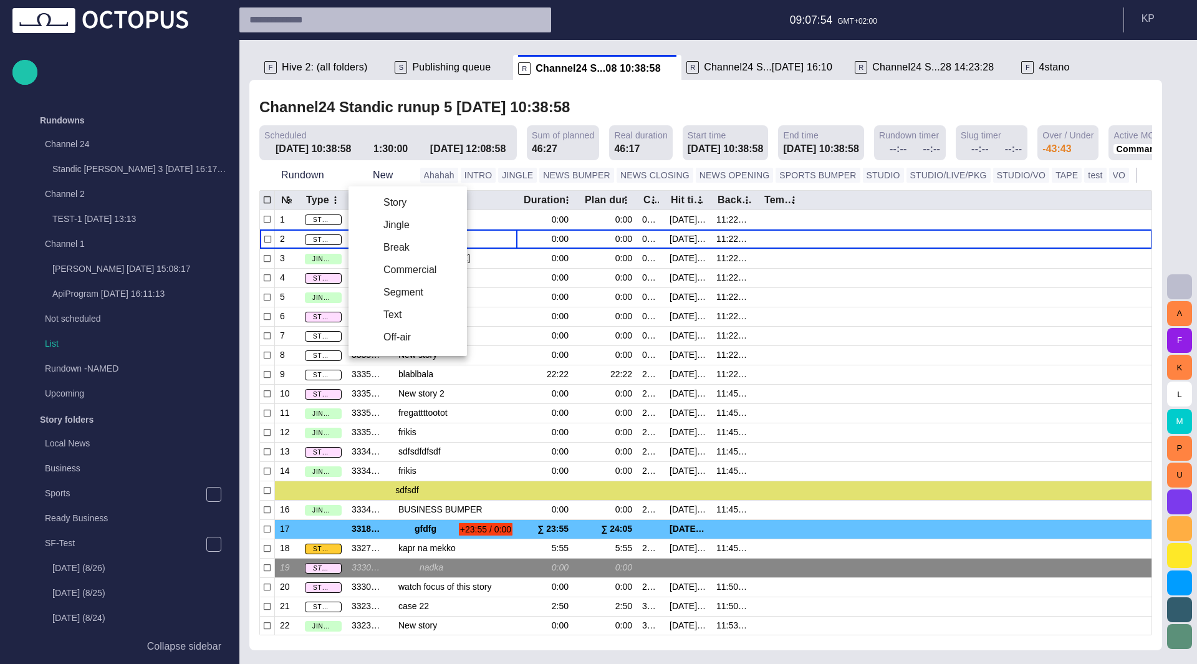
click at [496, 235] on div at bounding box center [598, 332] width 1197 height 664
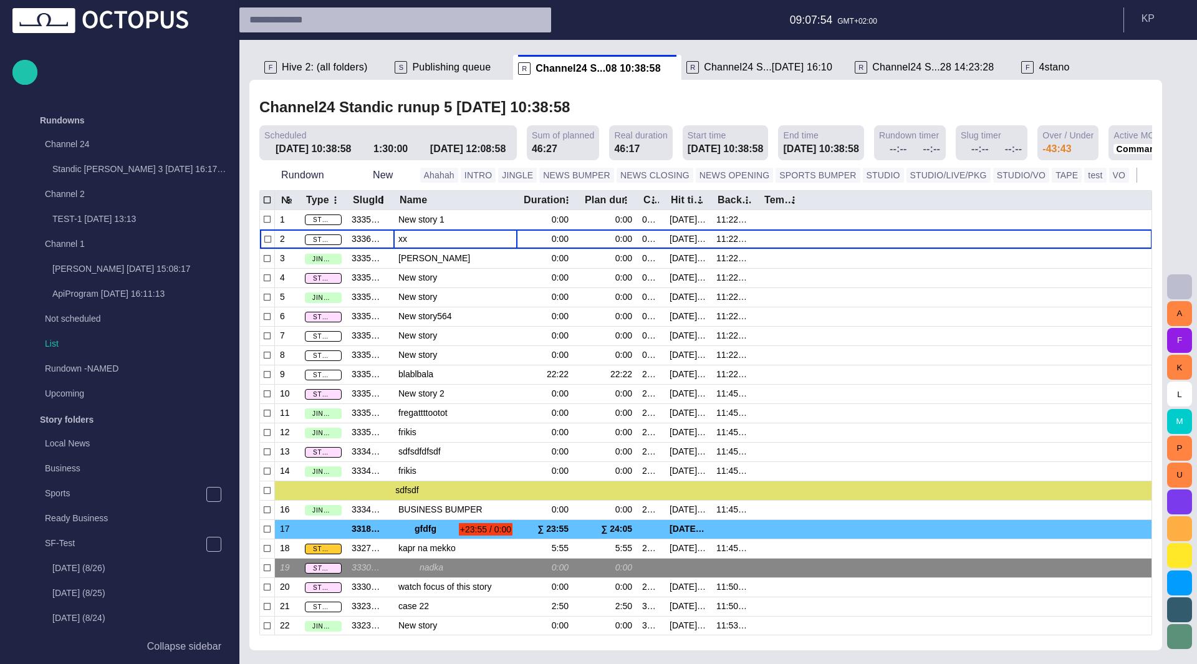
click at [496, 235] on div at bounding box center [598, 332] width 1197 height 664
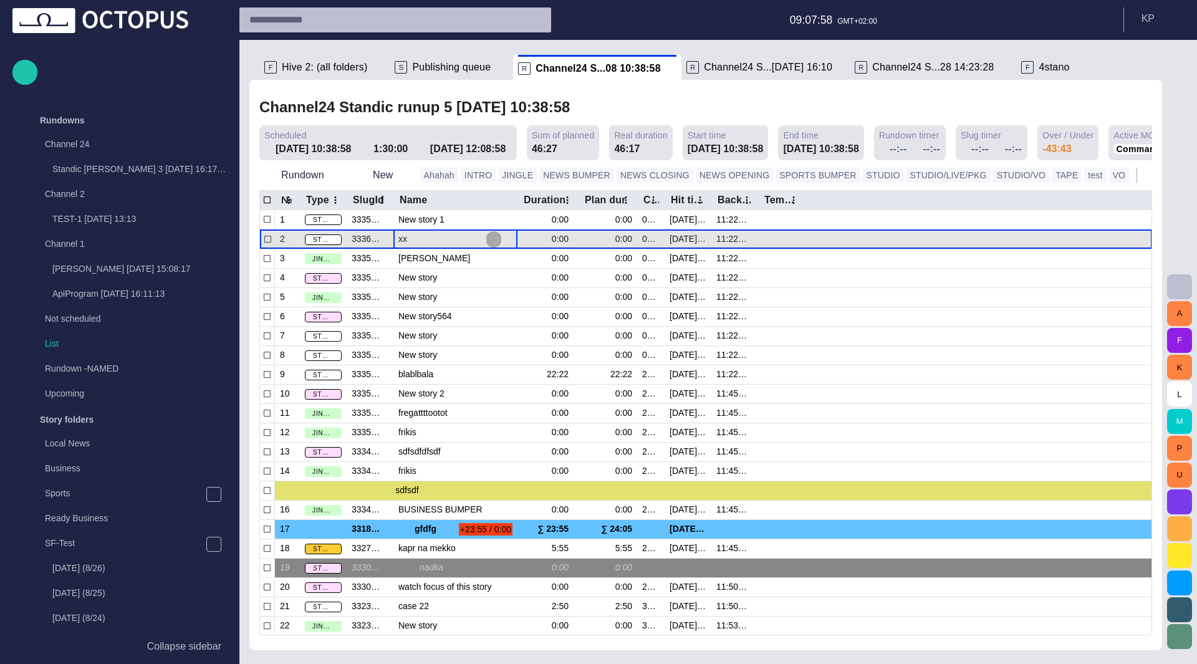
click at [499, 235] on button "button" at bounding box center [493, 239] width 15 height 19
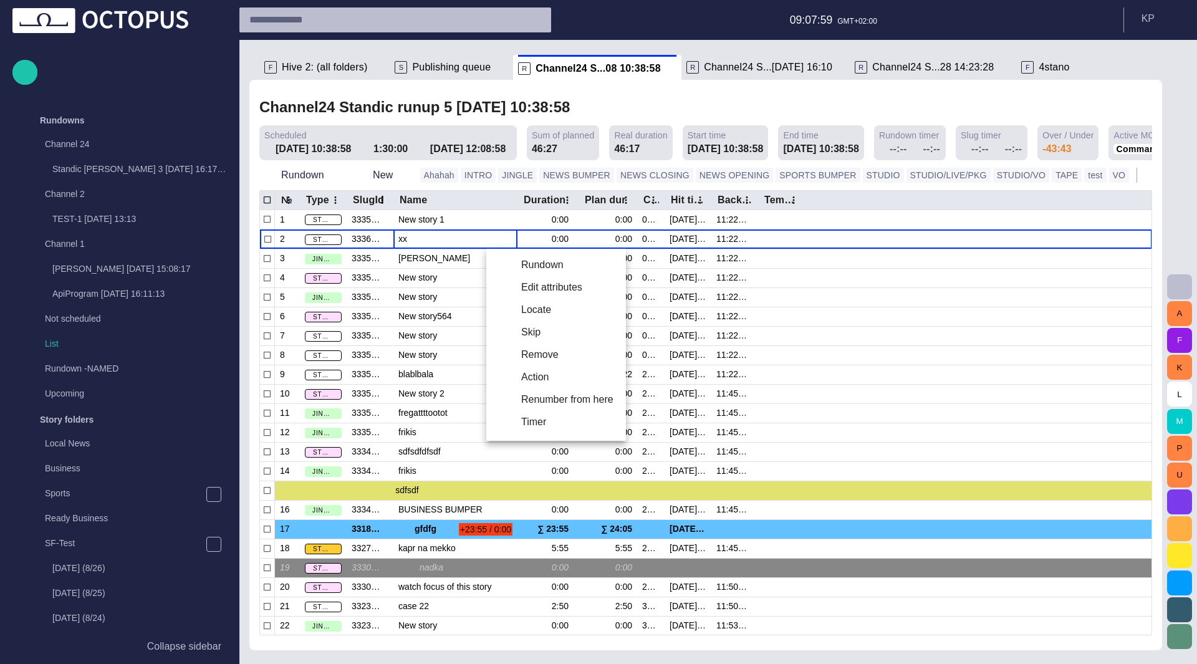
click at [542, 294] on li "Edit attributes" at bounding box center [556, 287] width 140 height 22
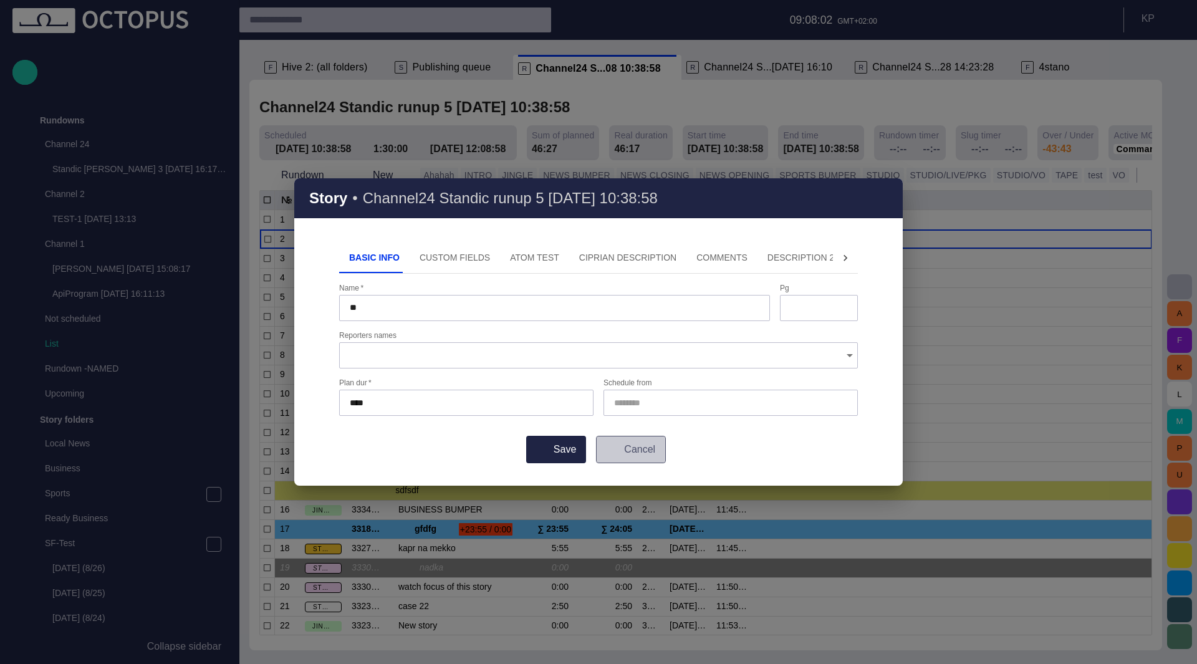
click at [647, 454] on button "Cancel" at bounding box center [631, 449] width 70 height 27
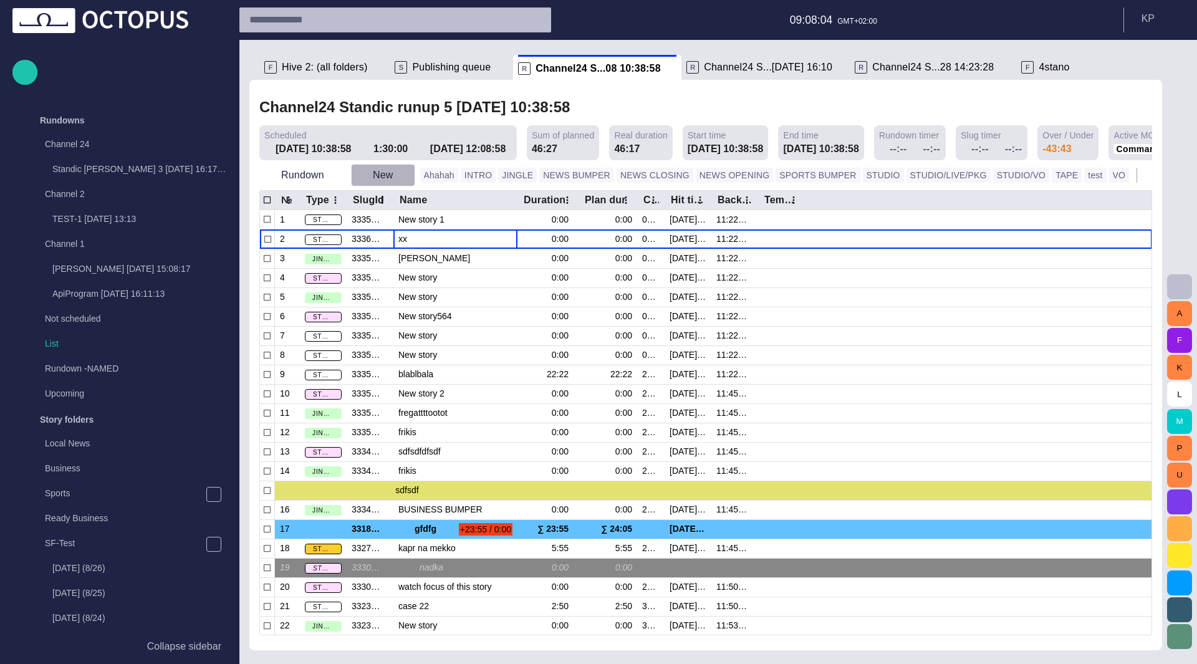
click at [406, 176] on span "button" at bounding box center [404, 175] width 12 height 12
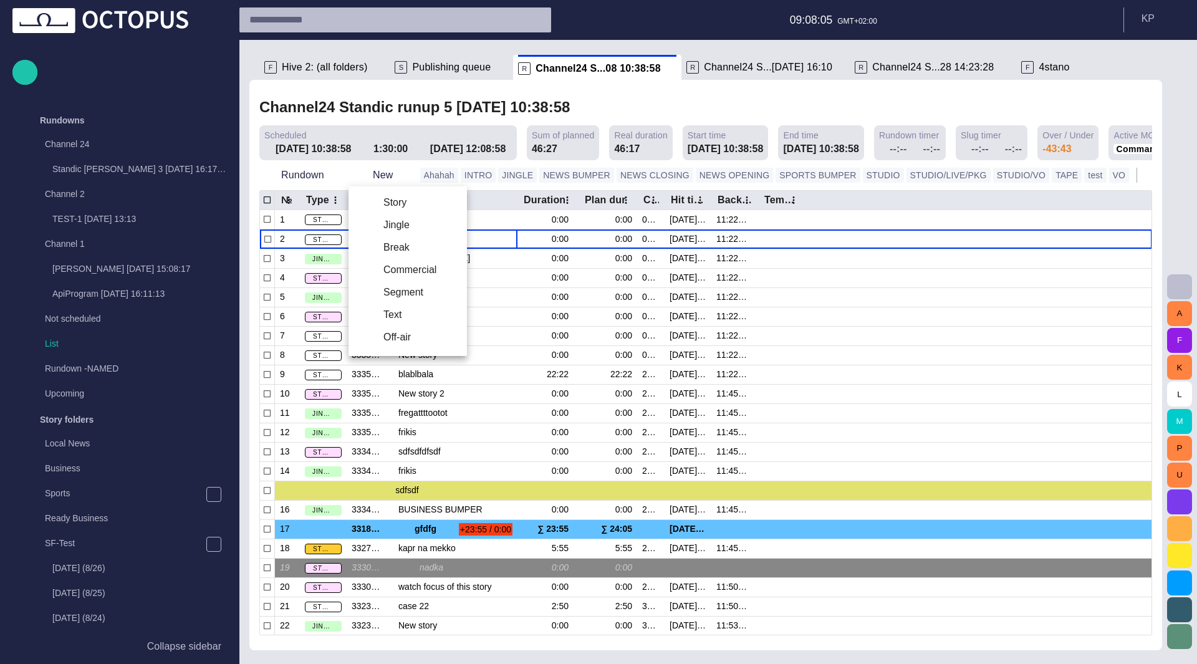
click at [400, 212] on li "Story" at bounding box center [408, 202] width 118 height 22
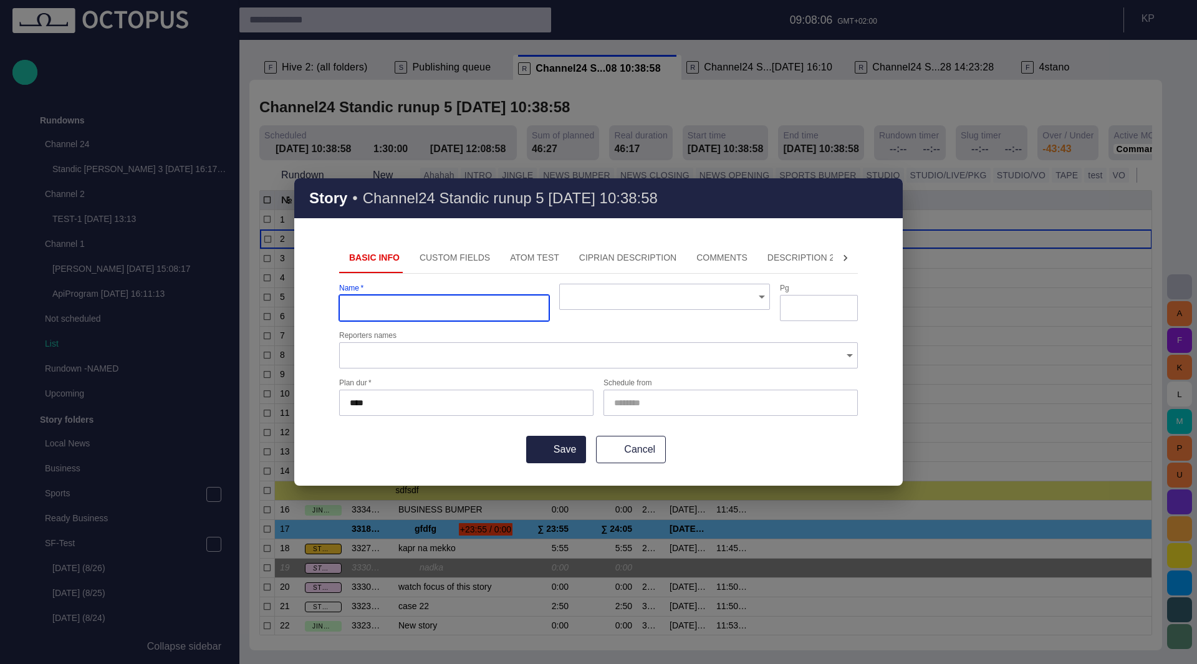
click at [720, 291] on input "text" at bounding box center [660, 297] width 180 height 12
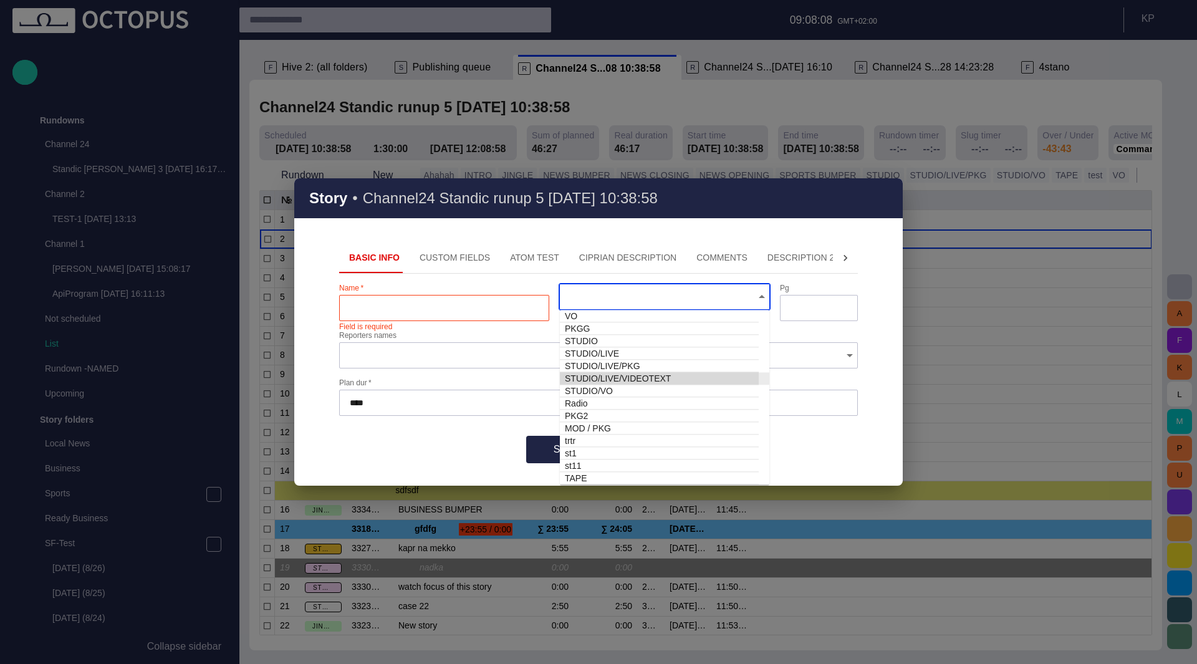
click at [651, 378] on td "STUDIO/LIVE/VIDEOTEXT" at bounding box center [659, 378] width 199 height 12
type input "**********"
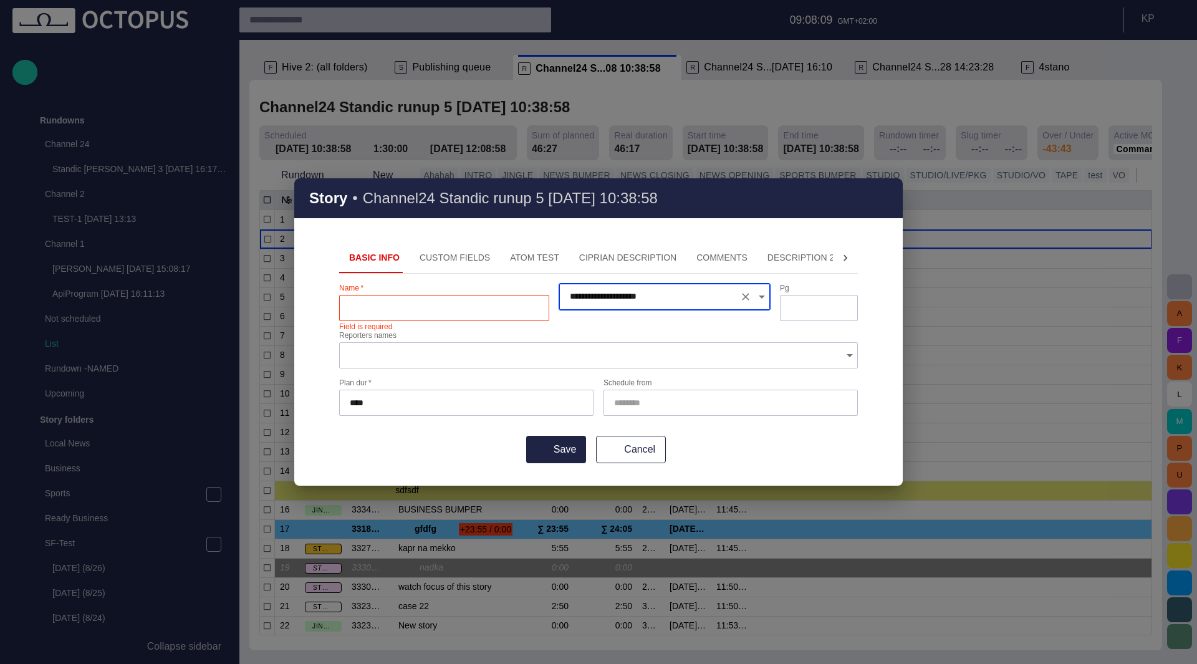
click at [480, 317] on div at bounding box center [444, 308] width 210 height 26
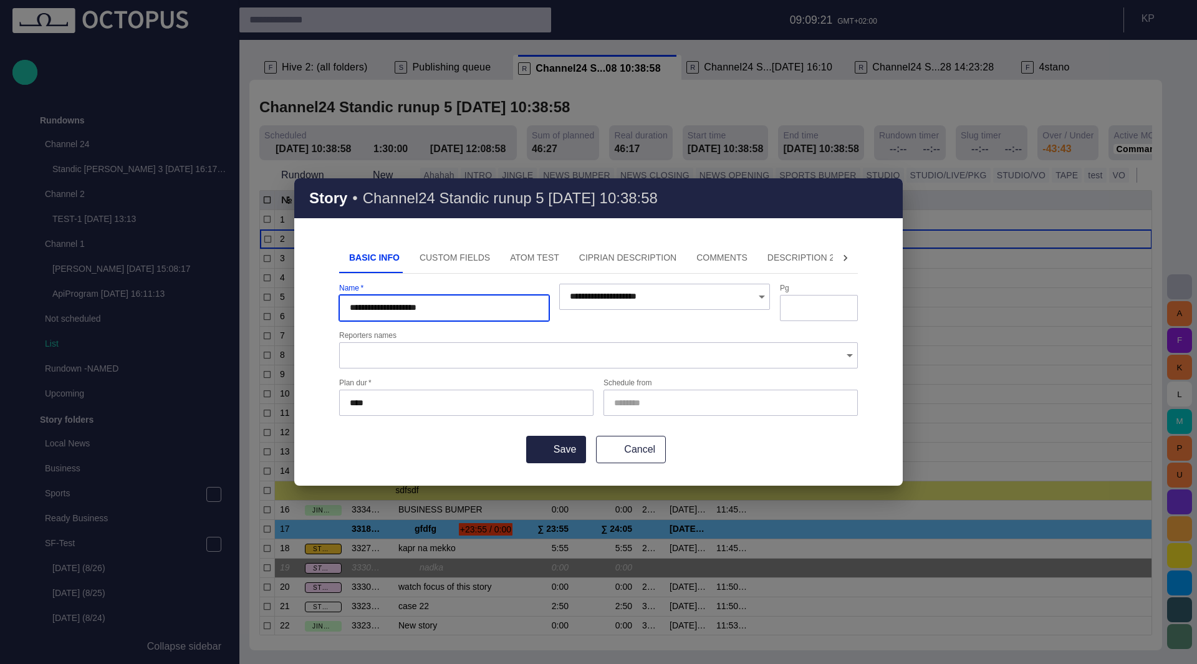
type input "**********"
drag, startPoint x: 494, startPoint y: 492, endPoint x: 448, endPoint y: 433, distance: 75.1
click at [448, 433] on form "**********" at bounding box center [598, 374] width 519 height 180
click at [569, 455] on button "Save" at bounding box center [556, 449] width 60 height 27
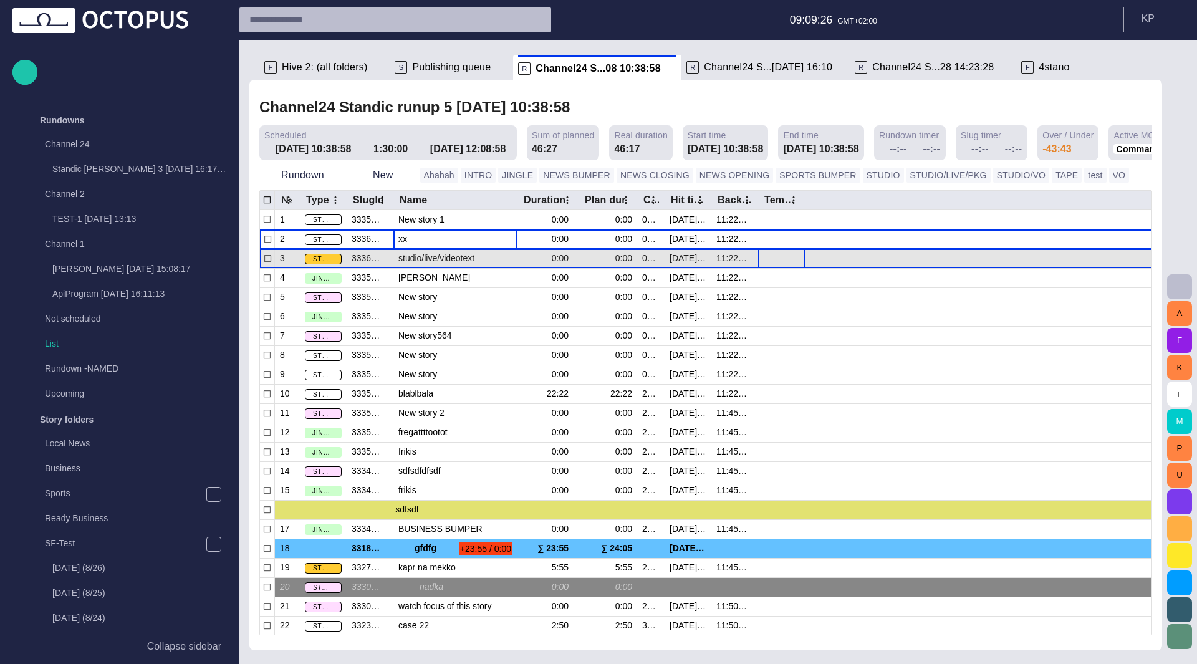
click at [775, 262] on div at bounding box center [781, 258] width 47 height 19
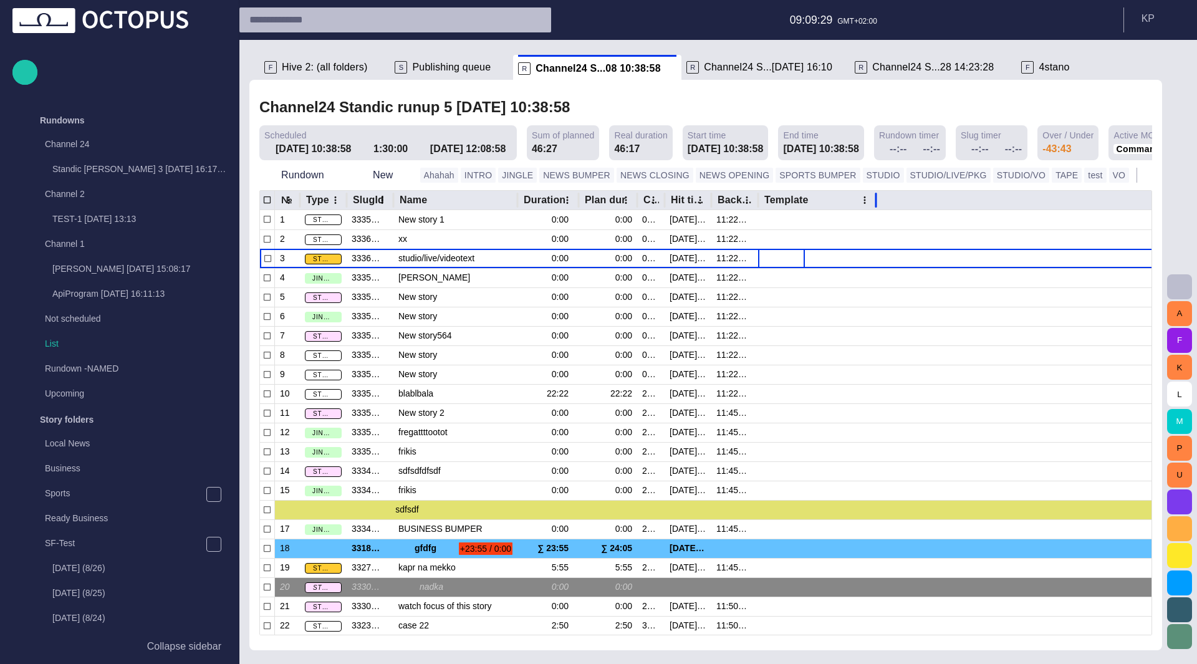
drag, startPoint x: 806, startPoint y: 198, endPoint x: 885, endPoint y: 195, distance: 79.2
click at [879, 195] on div at bounding box center [876, 199] width 6 height 19
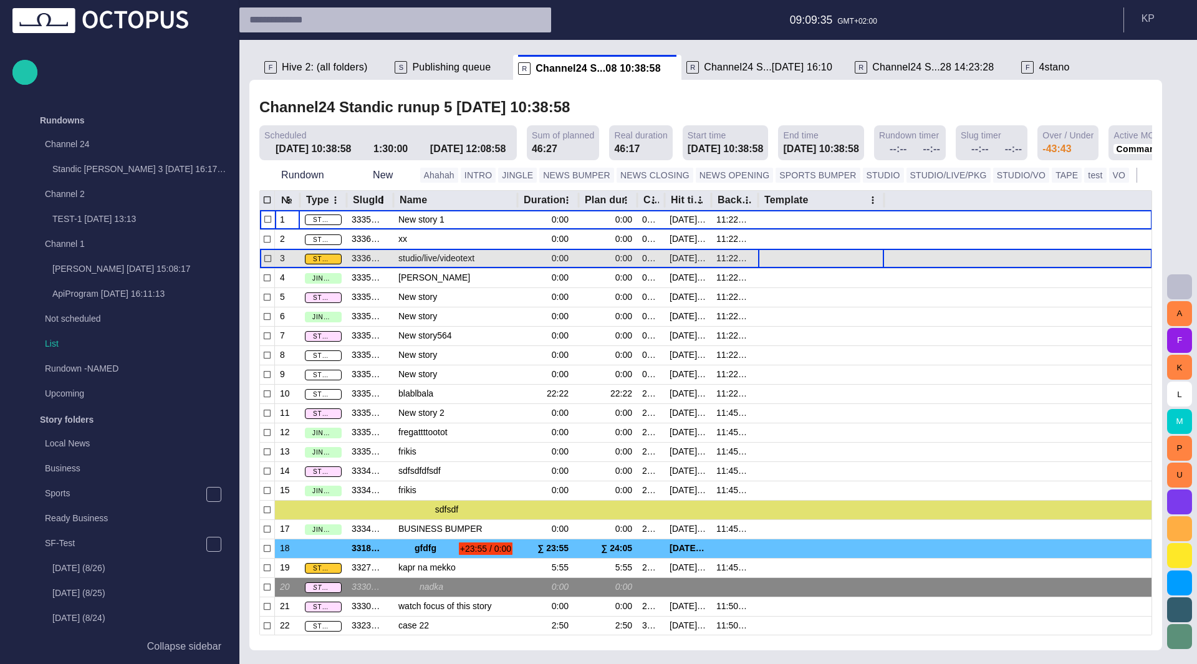
click at [794, 258] on div at bounding box center [821, 258] width 126 height 19
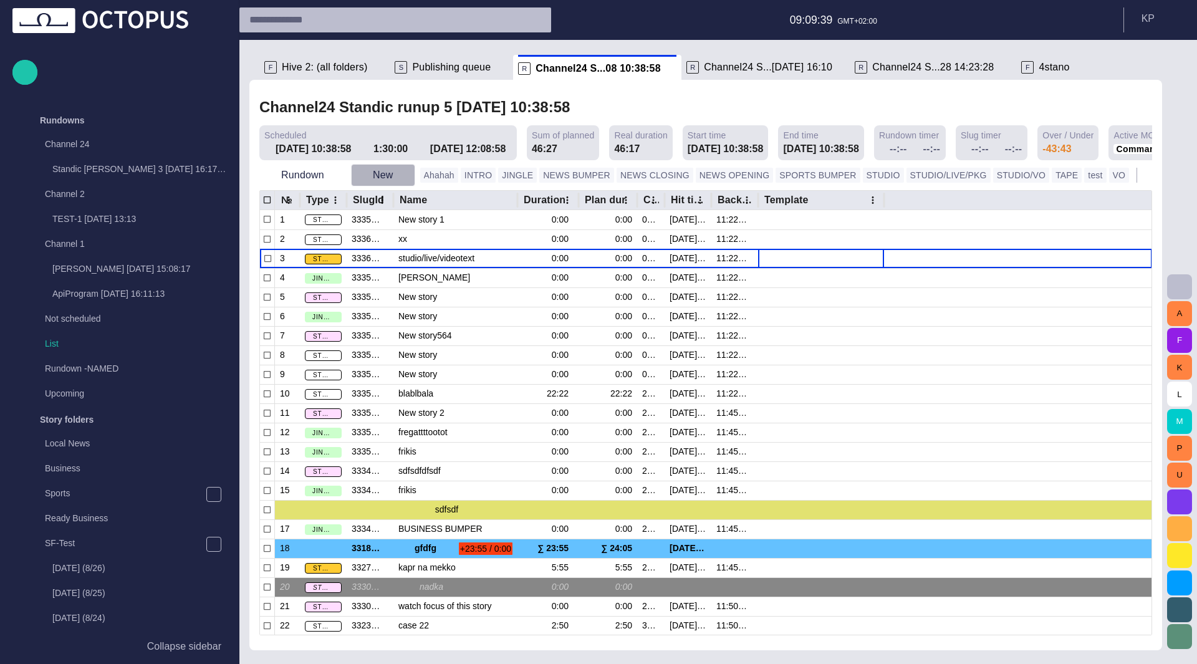
click at [398, 175] on span "button" at bounding box center [404, 175] width 12 height 12
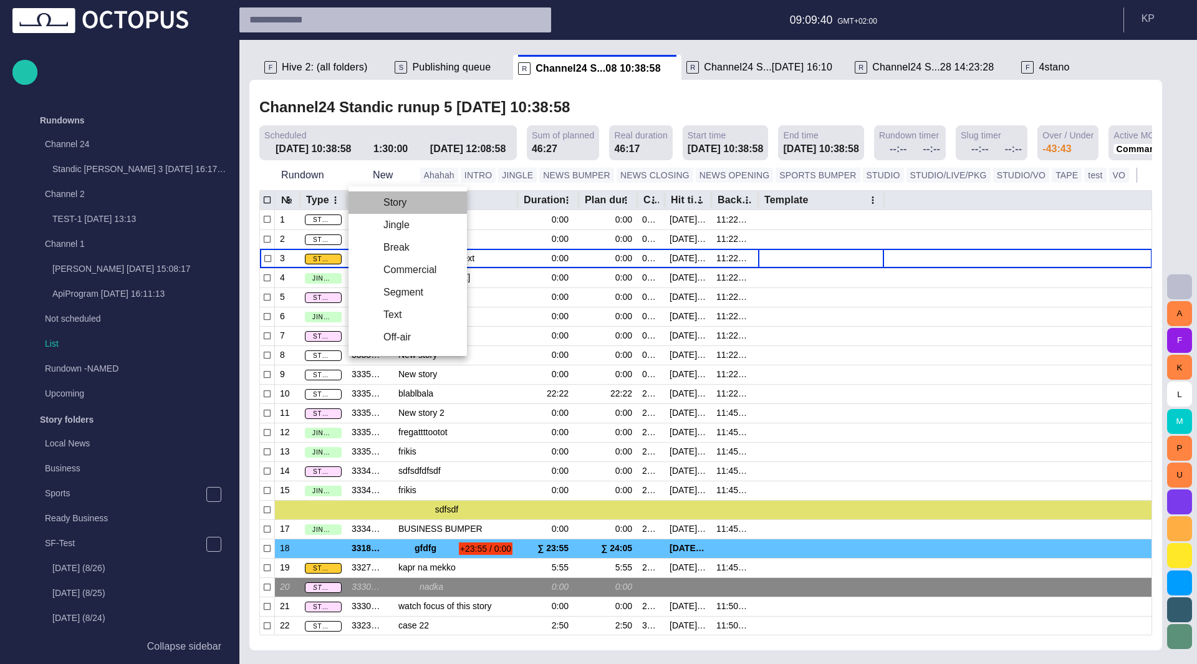
click at [405, 200] on li "Story" at bounding box center [408, 202] width 118 height 22
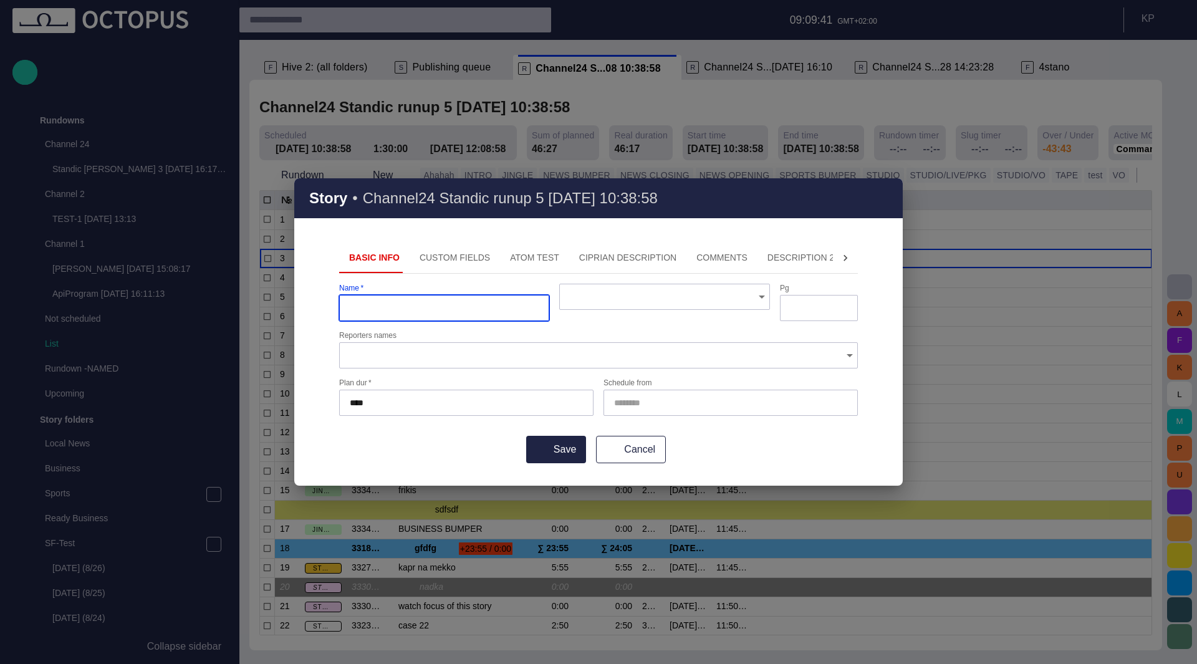
click at [647, 289] on div at bounding box center [664, 297] width 210 height 26
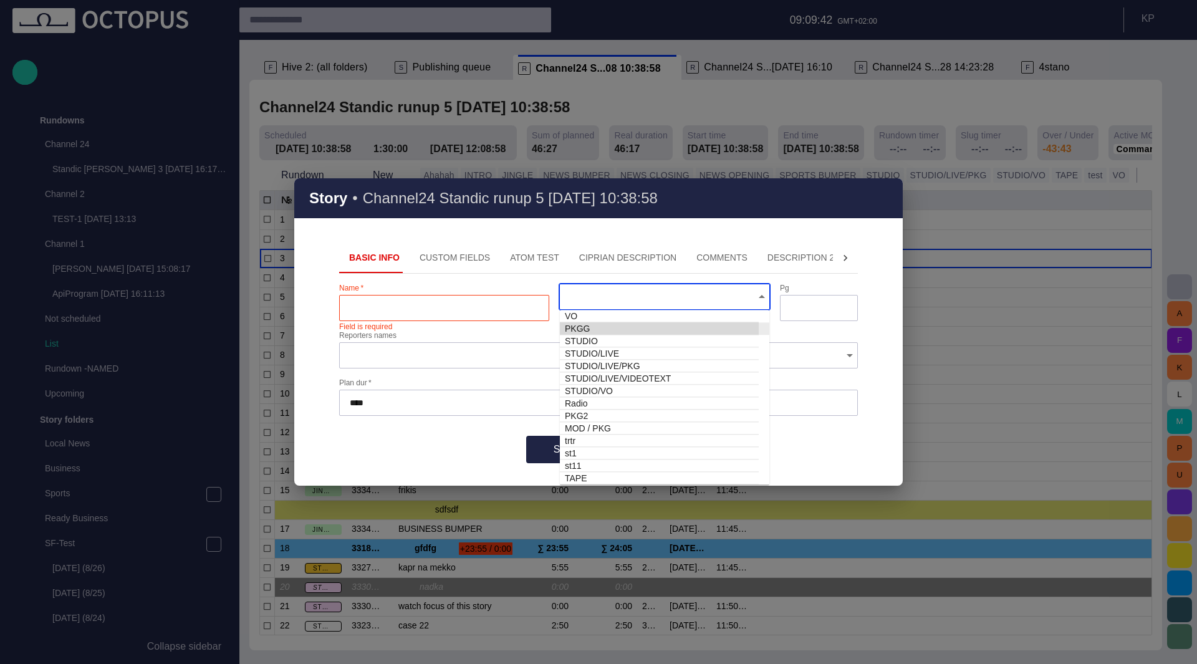
click at [799, 113] on div "Story • Channel24 Standic runup 5 [DATE] 10:38:58 Basic Info Custom Fields ATOM…" at bounding box center [598, 332] width 1197 height 664
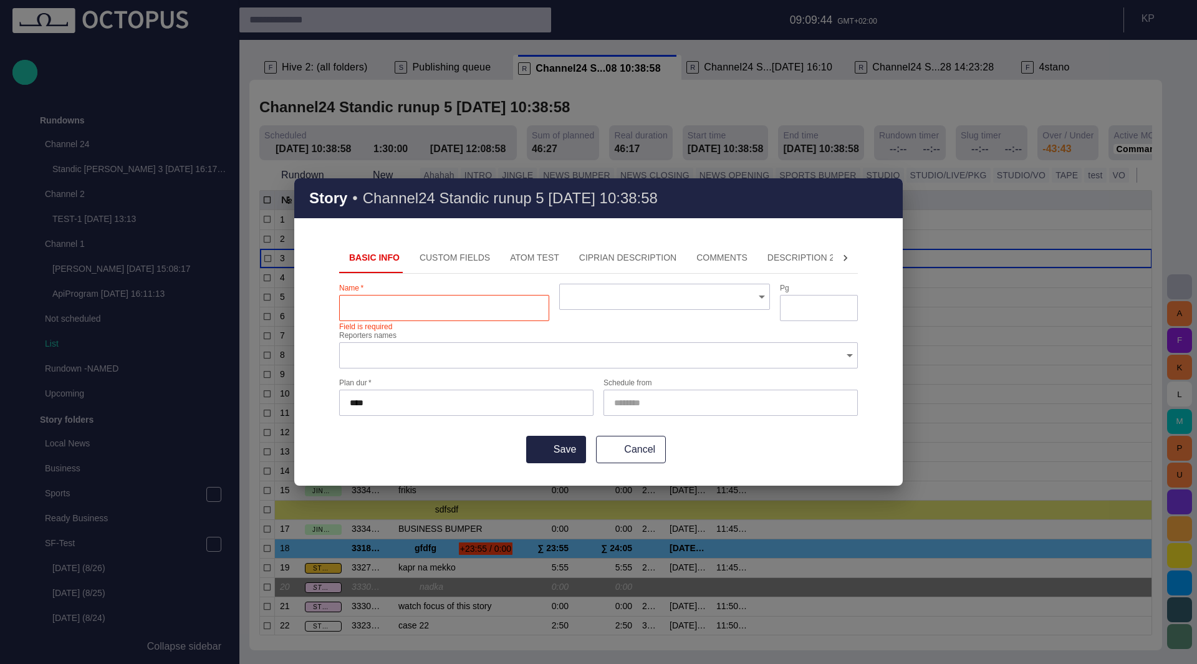
click at [887, 201] on span "button" at bounding box center [885, 198] width 15 height 15
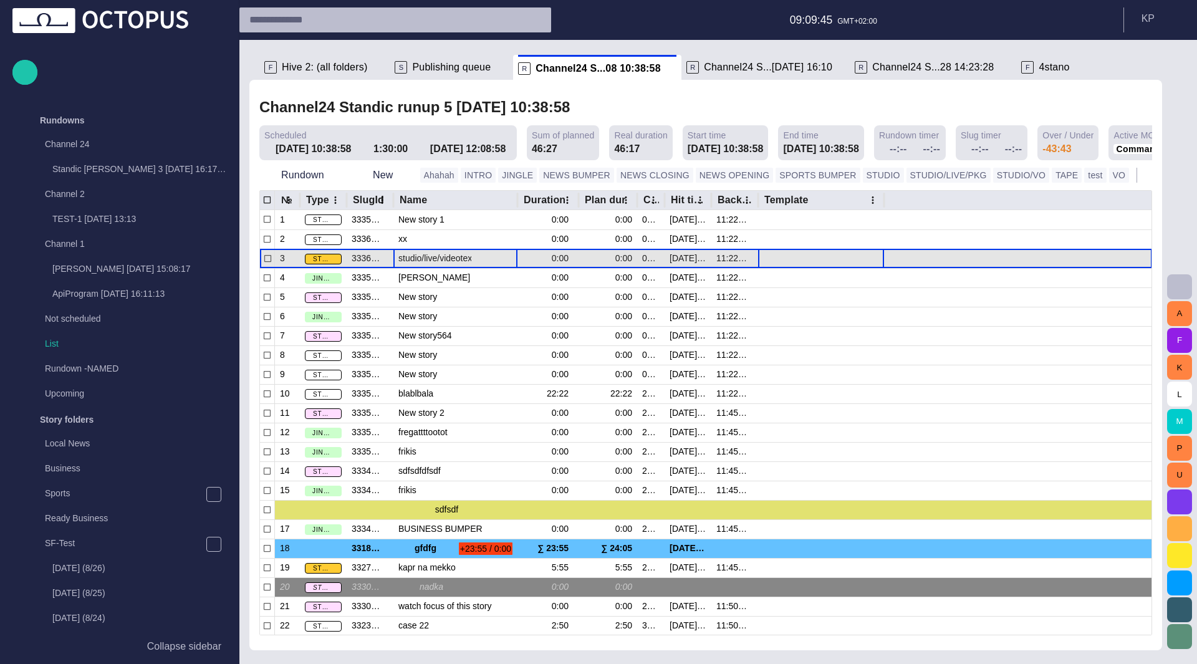
click at [418, 259] on span "studio/live/videotext" at bounding box center [455, 259] width 114 height 12
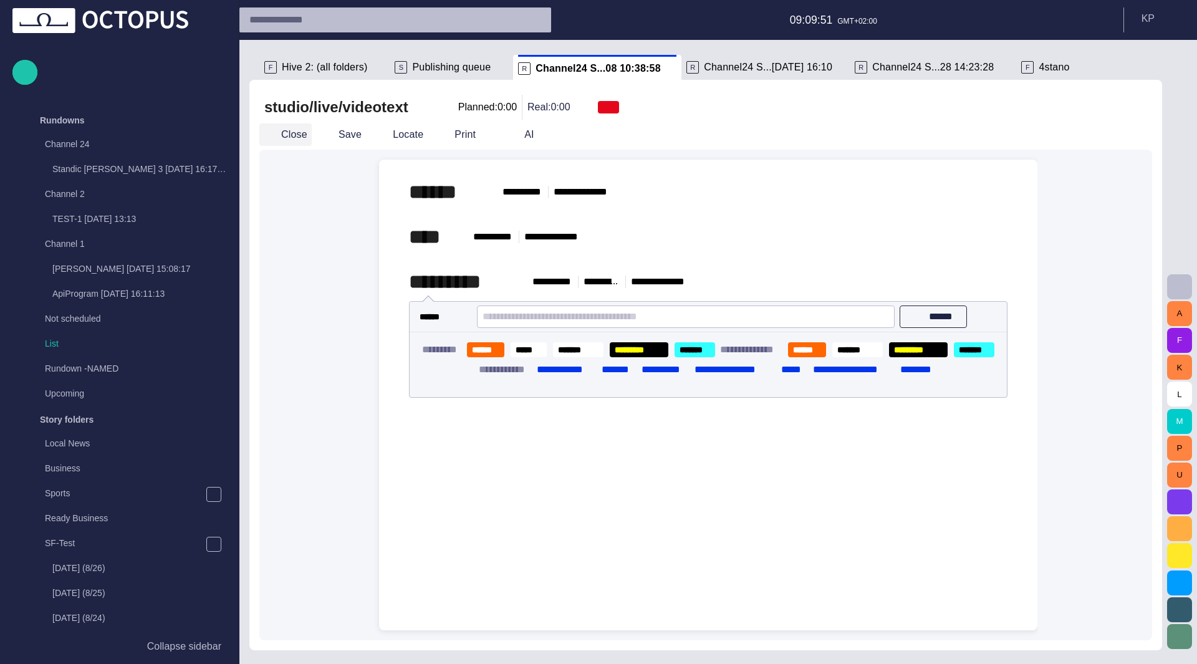
click at [283, 139] on button "Close" at bounding box center [285, 134] width 52 height 22
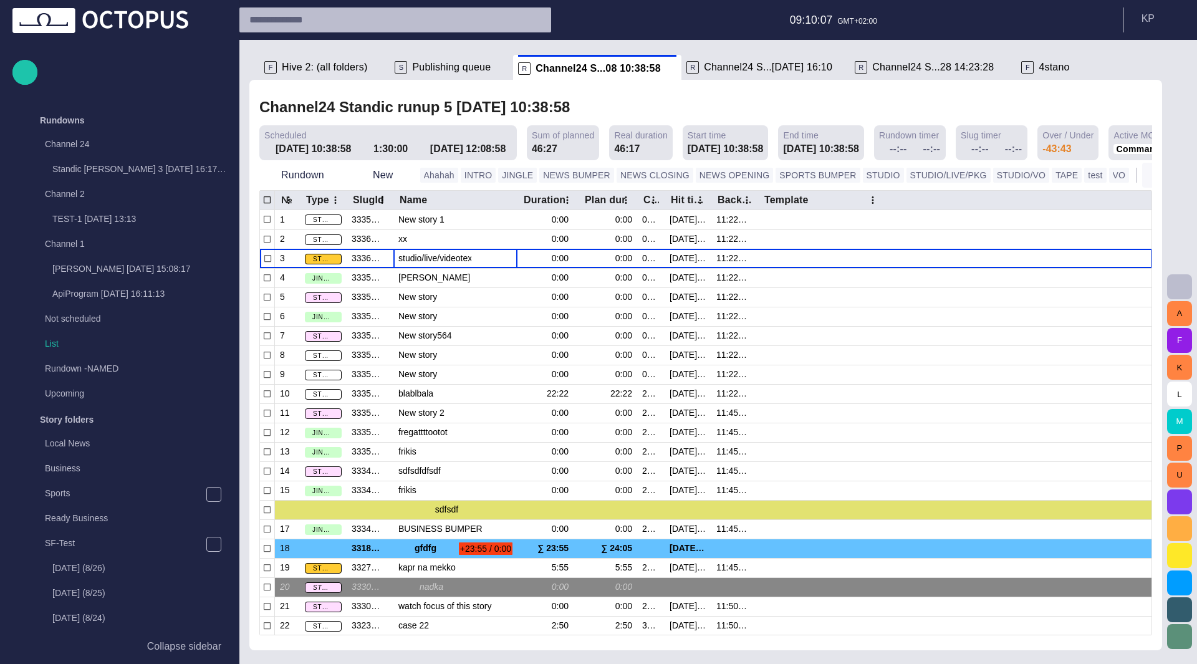
click at [1149, 180] on span "button" at bounding box center [1155, 175] width 12 height 12
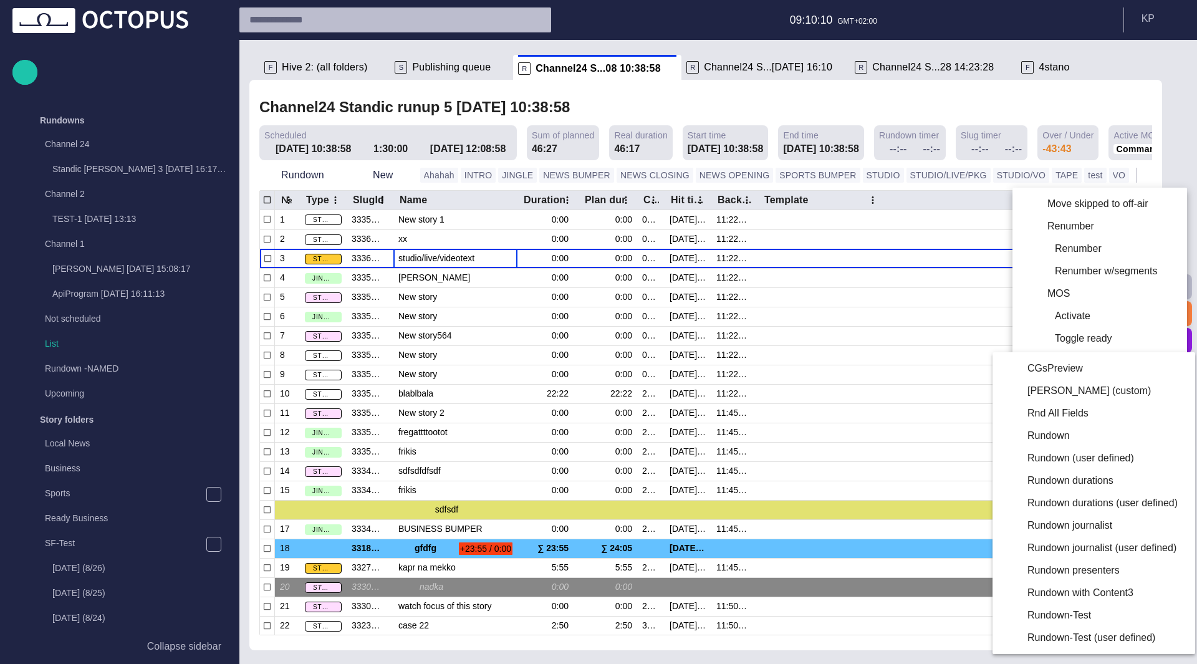
click at [1079, 480] on li "Rundown durations" at bounding box center [1092, 481] width 198 height 22
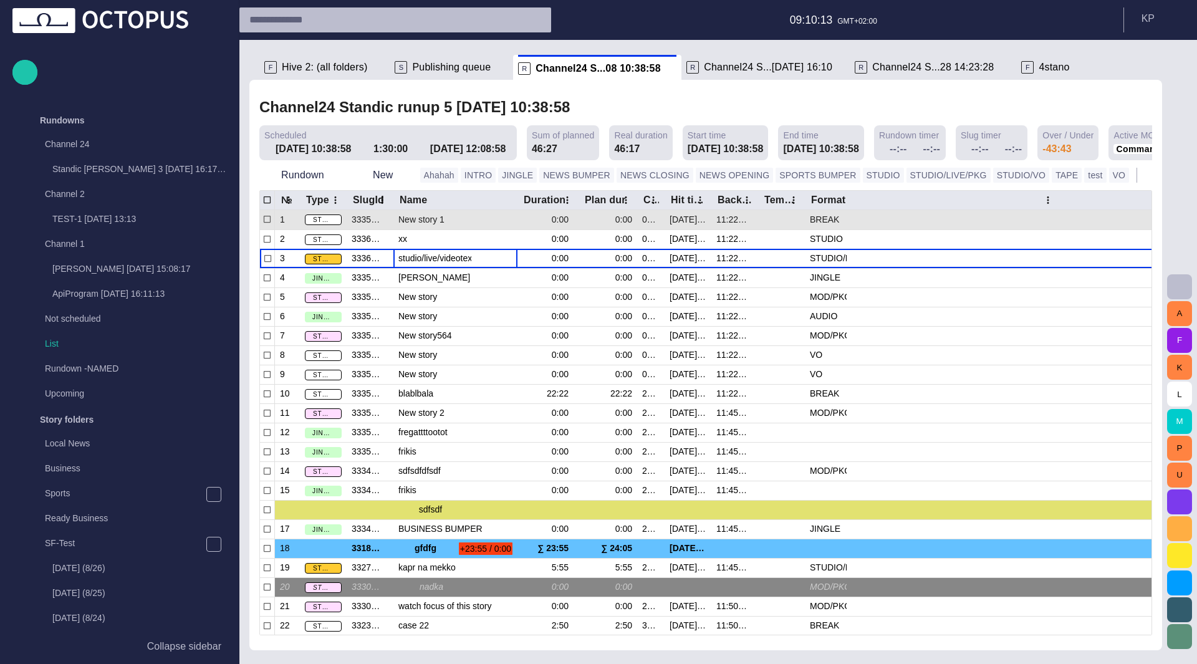
drag, startPoint x: 852, startPoint y: 201, endPoint x: 1060, endPoint y: 215, distance: 208.1
click at [1060, 215] on div "№ Type SlugId Name Duration Plan dur Cm dur Hit time Backtime Template Format 1…" at bounding box center [706, 413] width 892 height 444
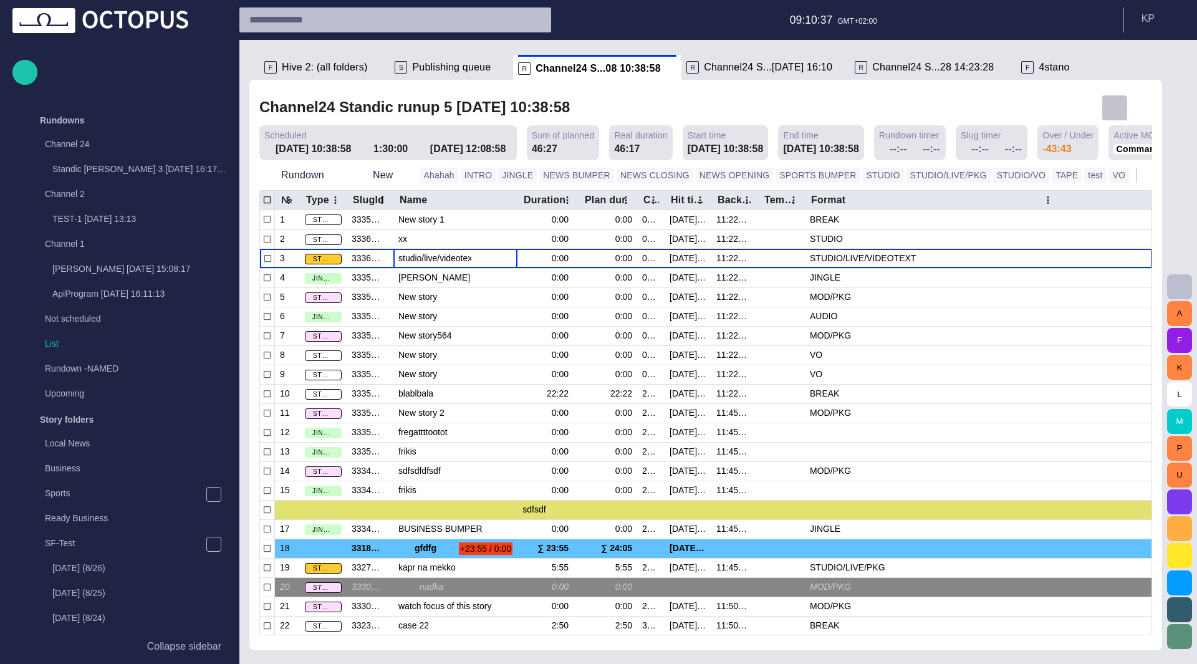
click at [1115, 107] on span "button" at bounding box center [1115, 107] width 15 height 15
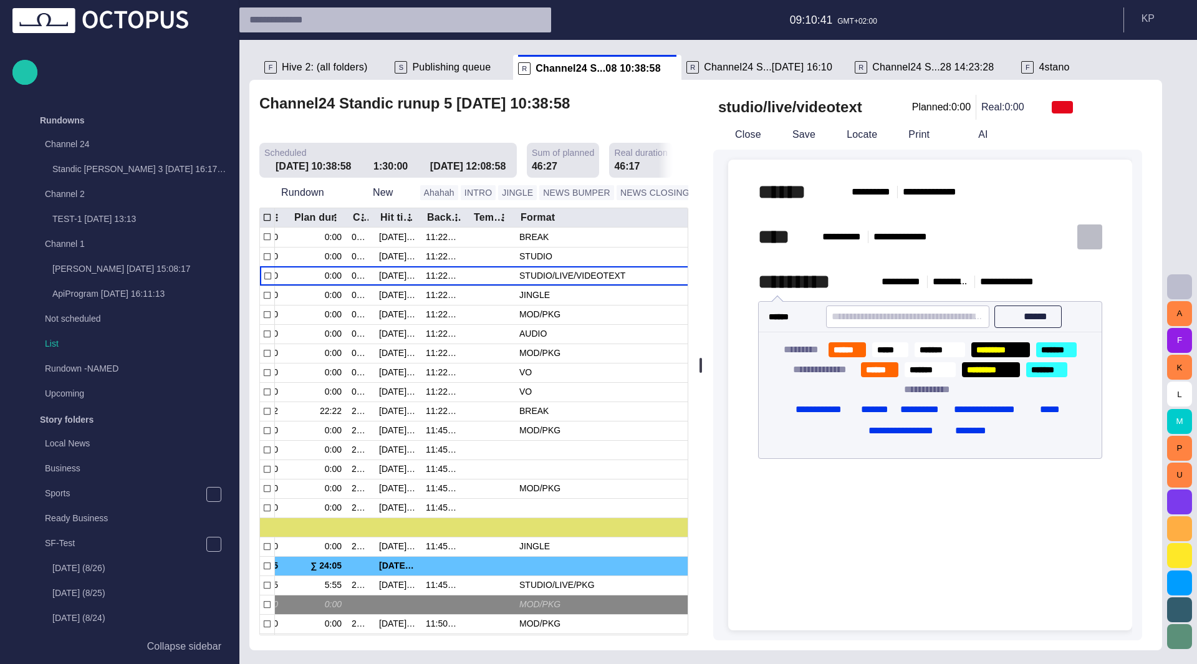
click at [1090, 243] on span "button" at bounding box center [1090, 237] width 12 height 12
click at [1068, 310] on li "Remove" at bounding box center [1100, 311] width 175 height 22
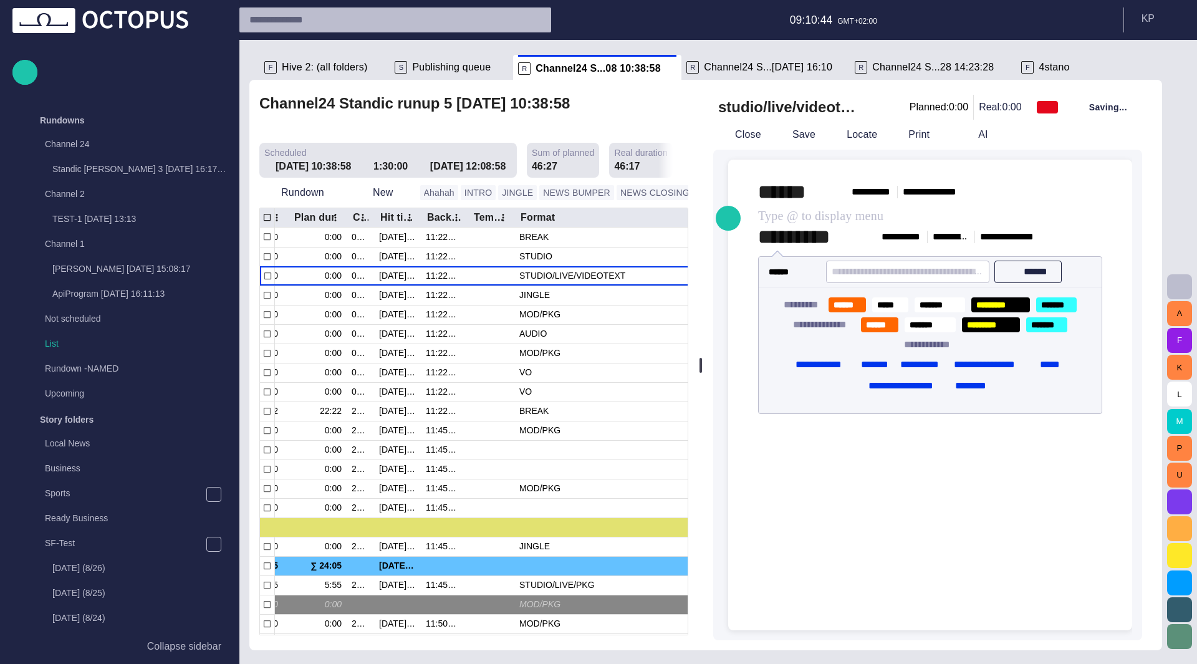
click at [794, 158] on div "**********" at bounding box center [922, 395] width 419 height 491
click at [801, 133] on button "Save" at bounding box center [795, 134] width 49 height 22
